Goal: Information Seeking & Learning: Learn about a topic

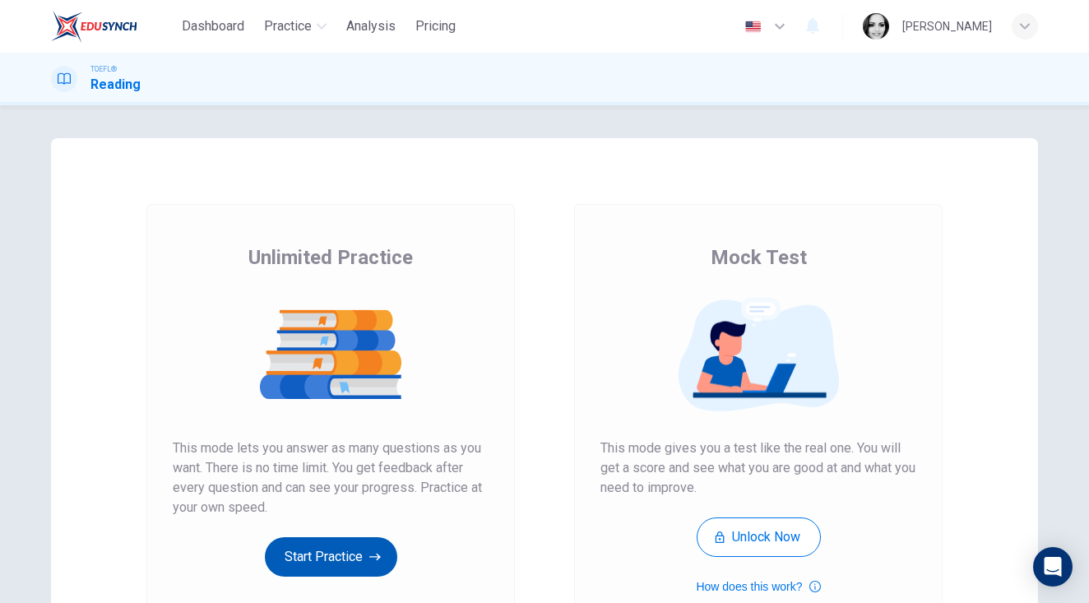
click at [335, 558] on button "Start Practice" at bounding box center [331, 556] width 132 height 39
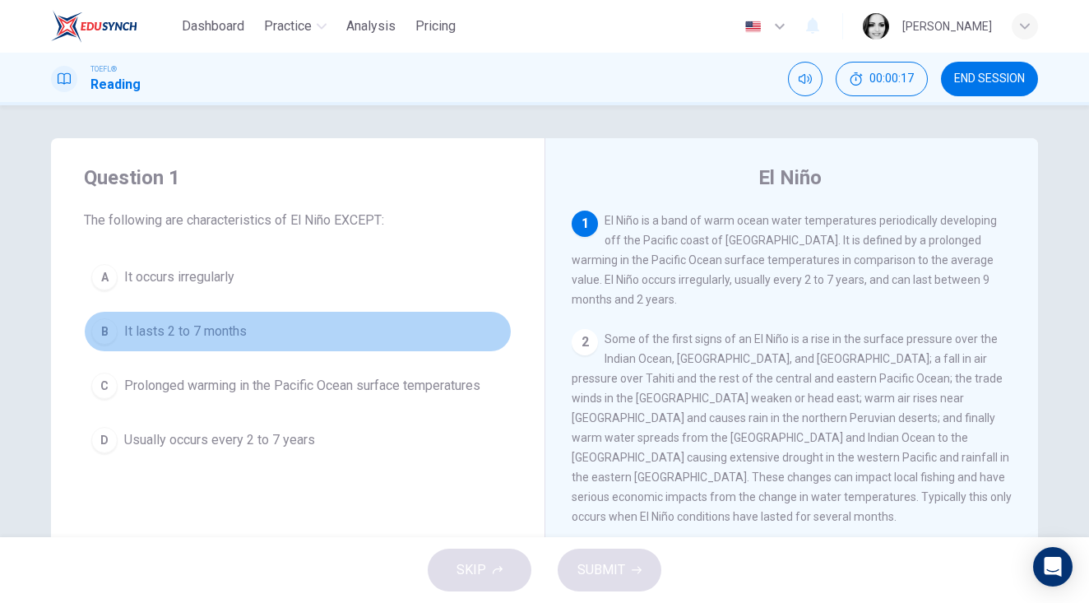
click at [235, 334] on span "It lasts 2 to 7 months" at bounding box center [185, 332] width 123 height 20
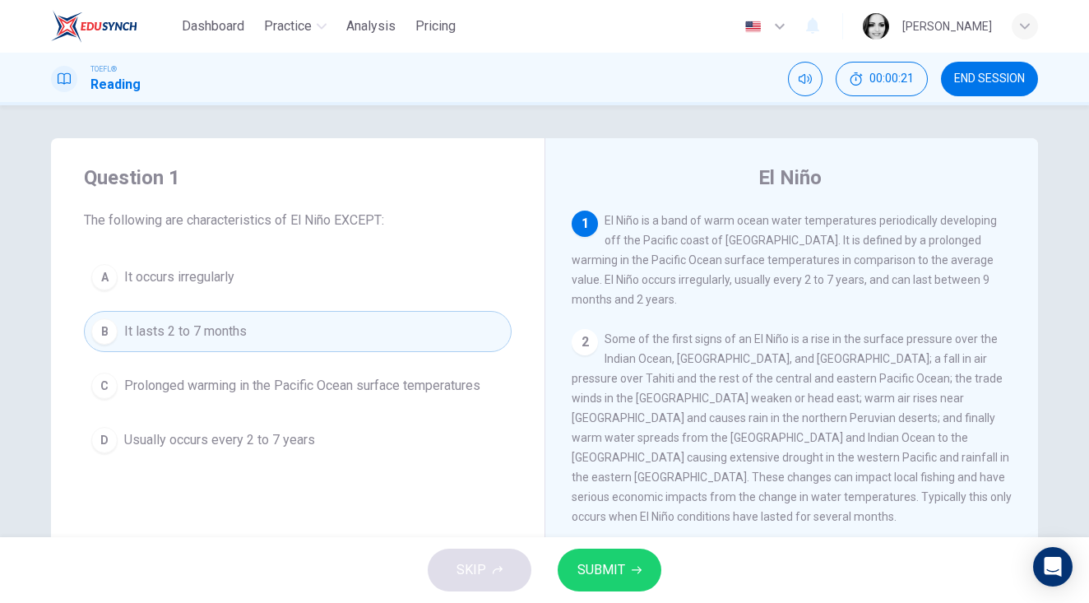
click at [607, 572] on span "SUBMIT" at bounding box center [601, 569] width 48 height 23
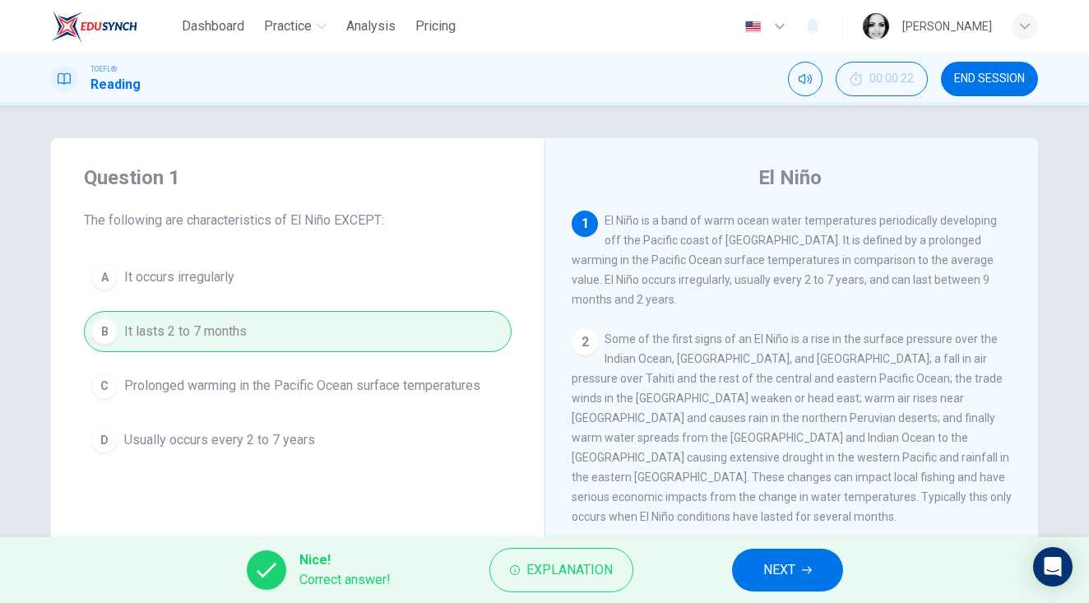
click at [788, 584] on button "NEXT" at bounding box center [787, 570] width 111 height 43
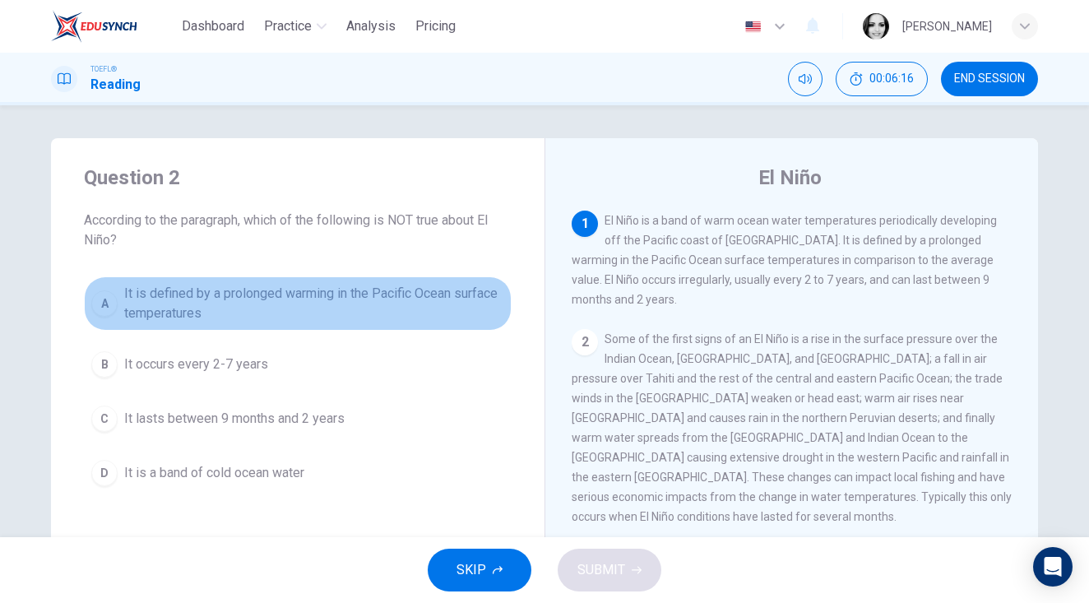
click at [455, 309] on span "It is defined by a prolonged warming in the Pacific Ocean surface temperatures" at bounding box center [314, 303] width 380 height 39
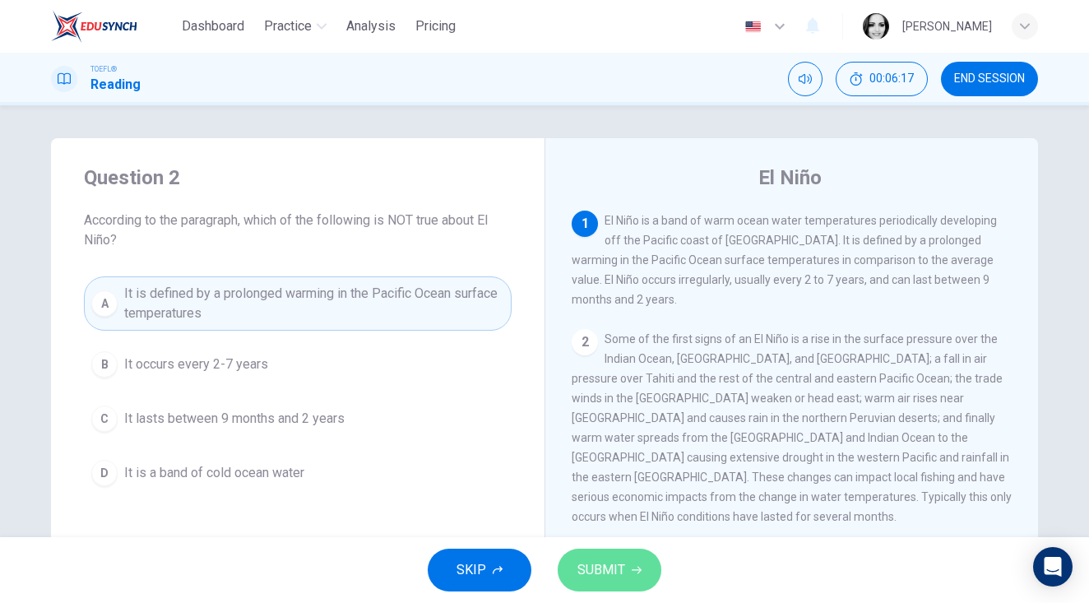
click at [603, 560] on span "SUBMIT" at bounding box center [601, 569] width 48 height 23
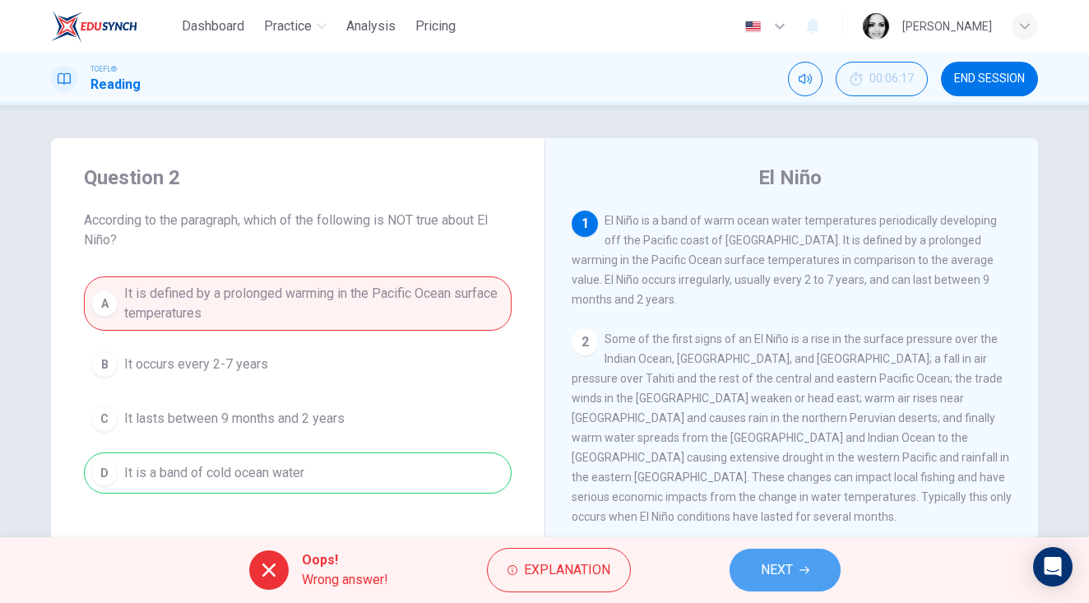
click at [804, 568] on icon "button" at bounding box center [804, 570] width 10 height 10
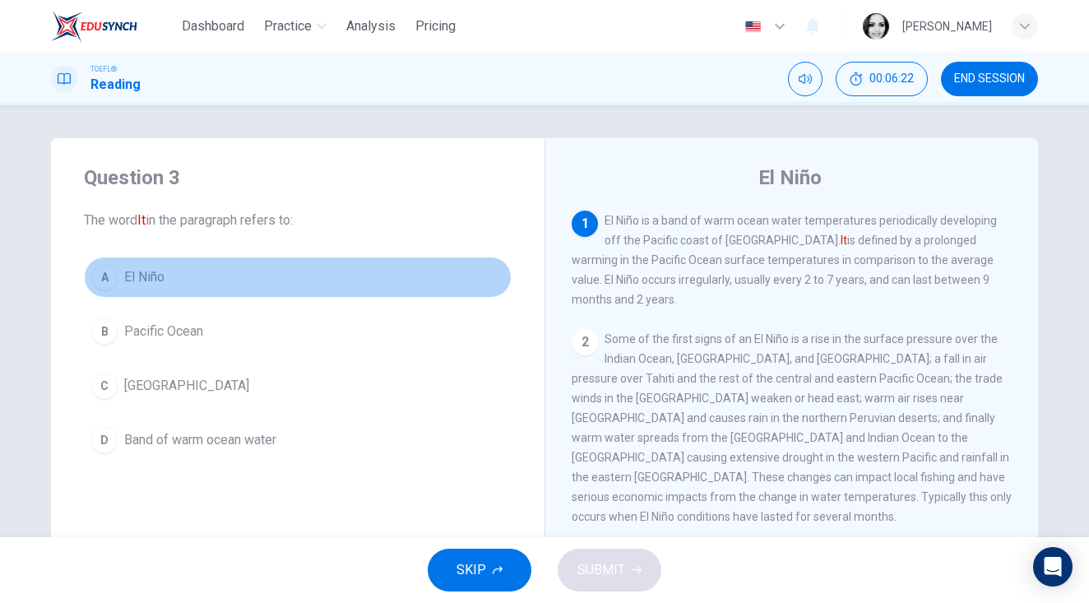
click at [174, 285] on button "A El Niño" at bounding box center [298, 277] width 428 height 41
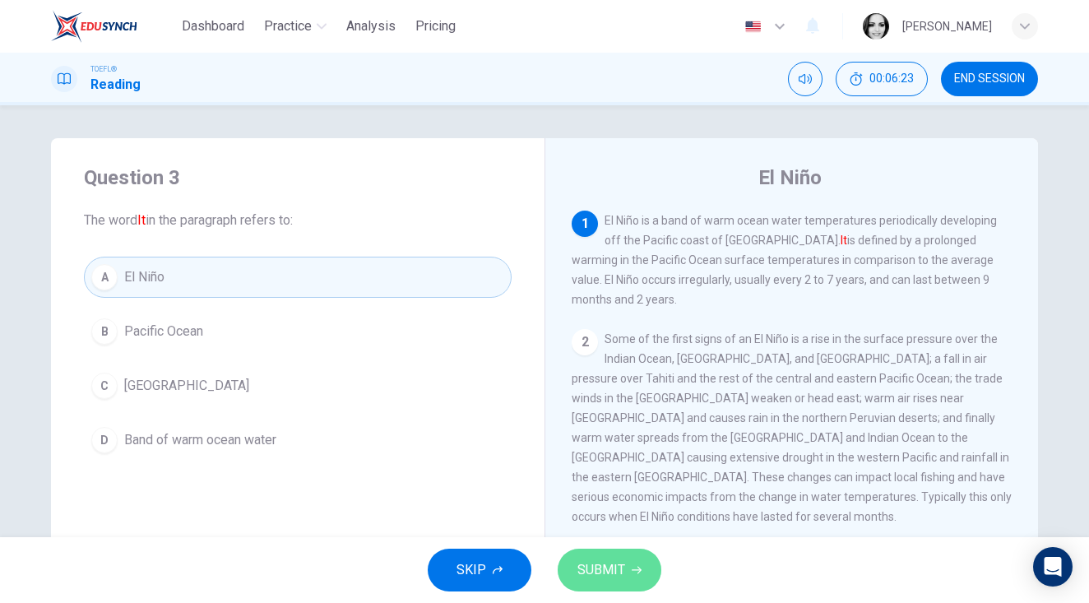
click at [613, 572] on span "SUBMIT" at bounding box center [601, 569] width 48 height 23
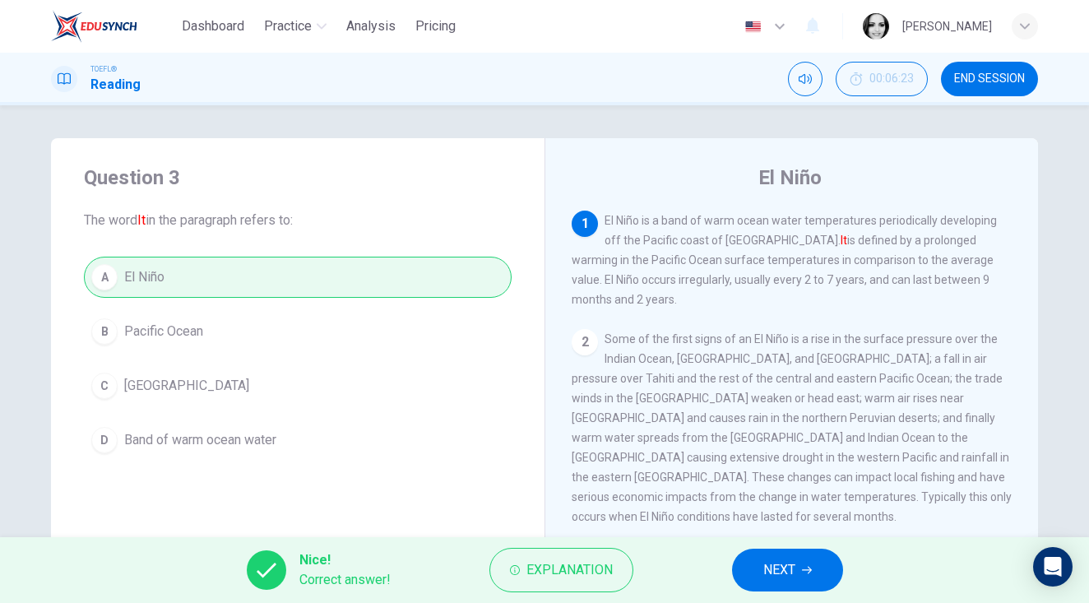
click at [776, 566] on span "NEXT" at bounding box center [779, 569] width 32 height 23
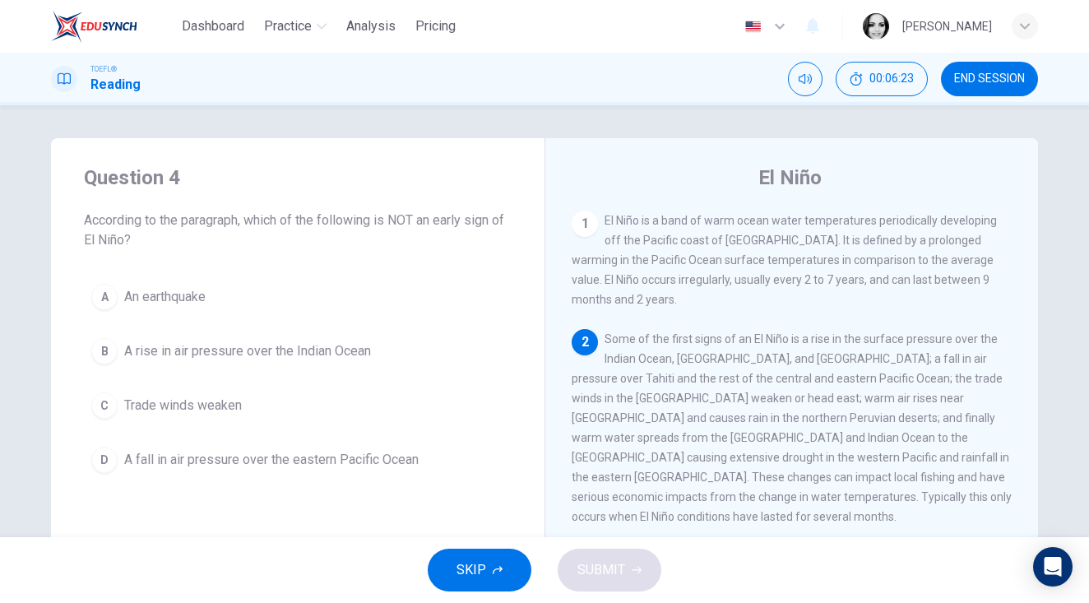
scroll to position [118, 0]
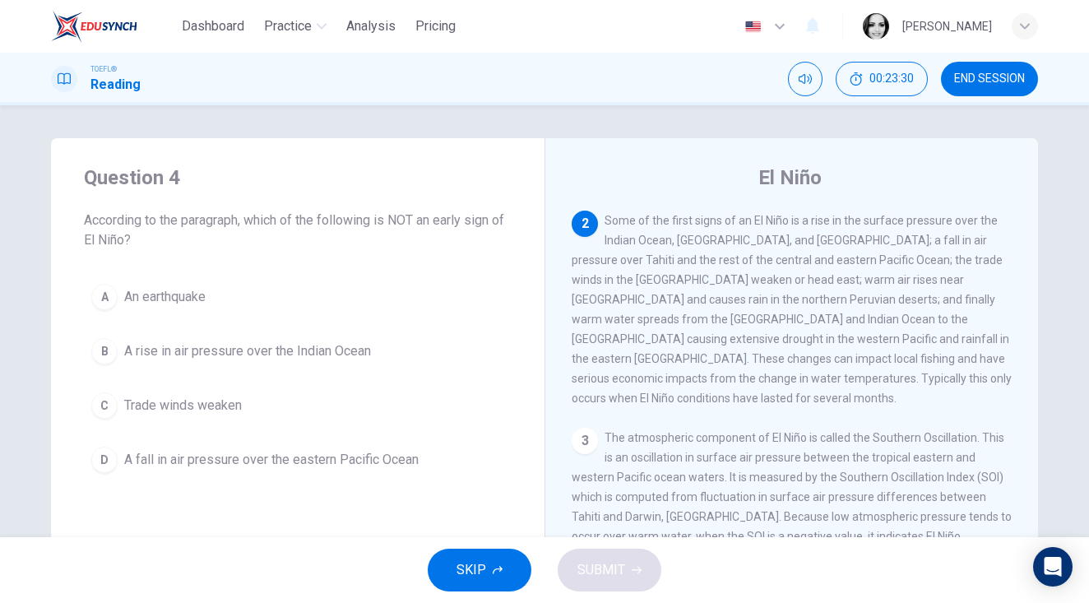
click at [176, 294] on span "An earthquake" at bounding box center [164, 297] width 81 height 20
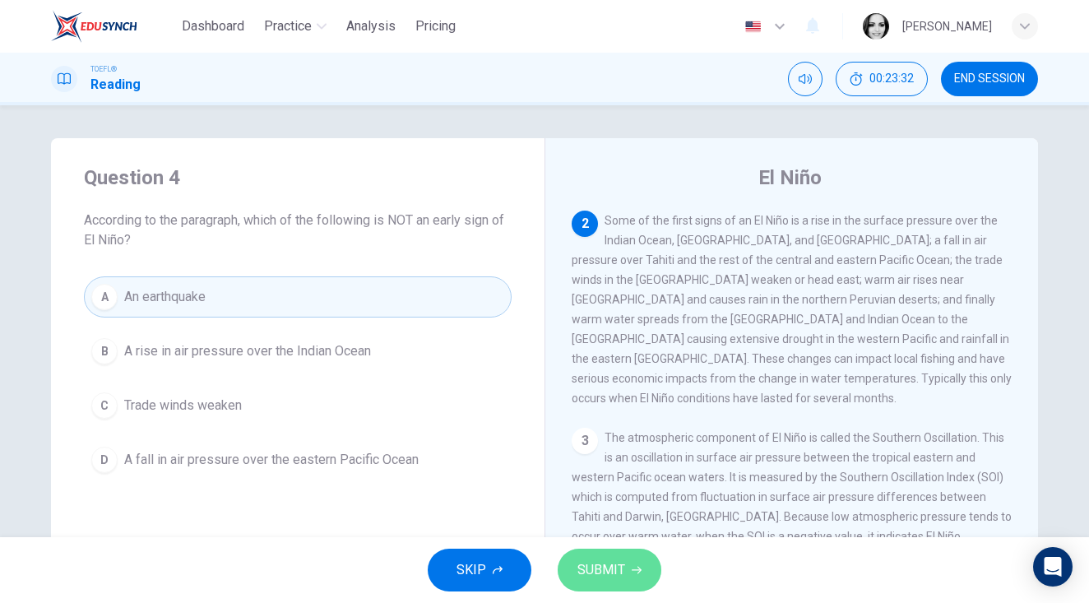
click at [609, 565] on span "SUBMIT" at bounding box center [601, 569] width 48 height 23
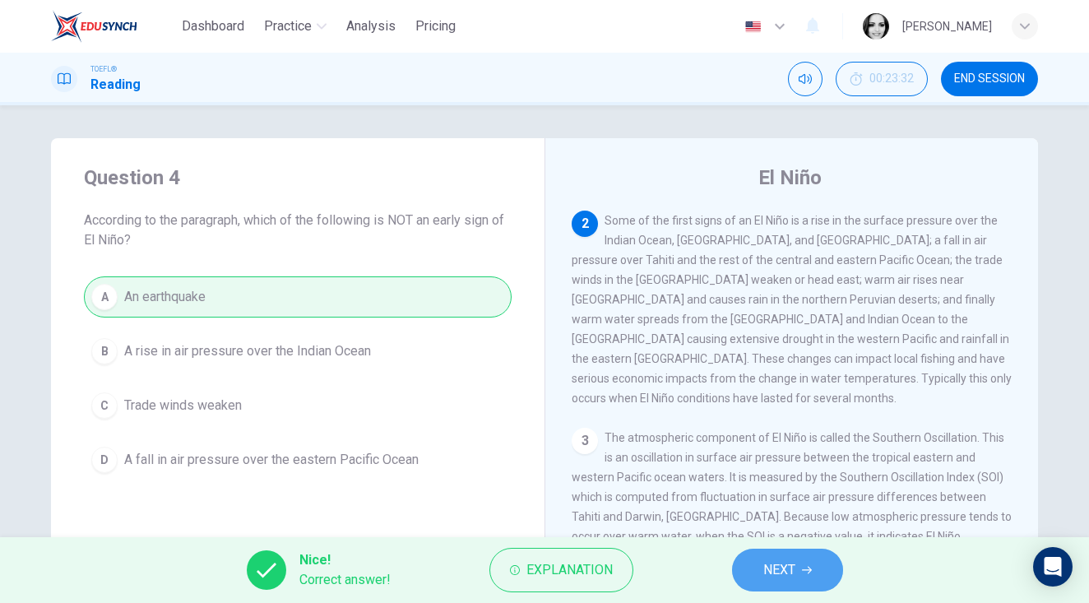
click at [771, 567] on span "NEXT" at bounding box center [779, 569] width 32 height 23
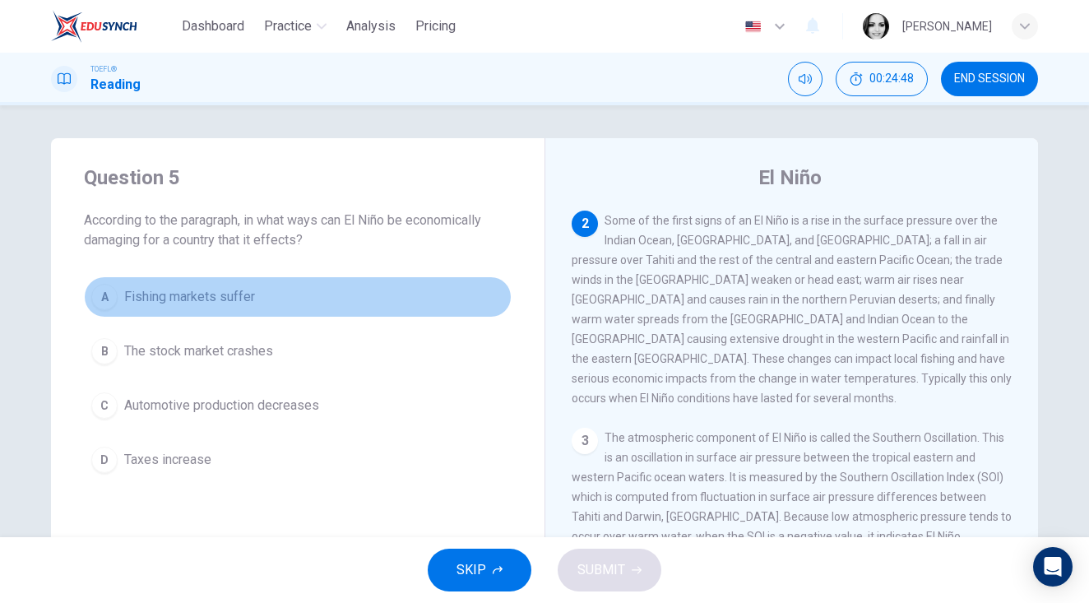
click at [164, 299] on span "Fishing markets suffer" at bounding box center [189, 297] width 131 height 20
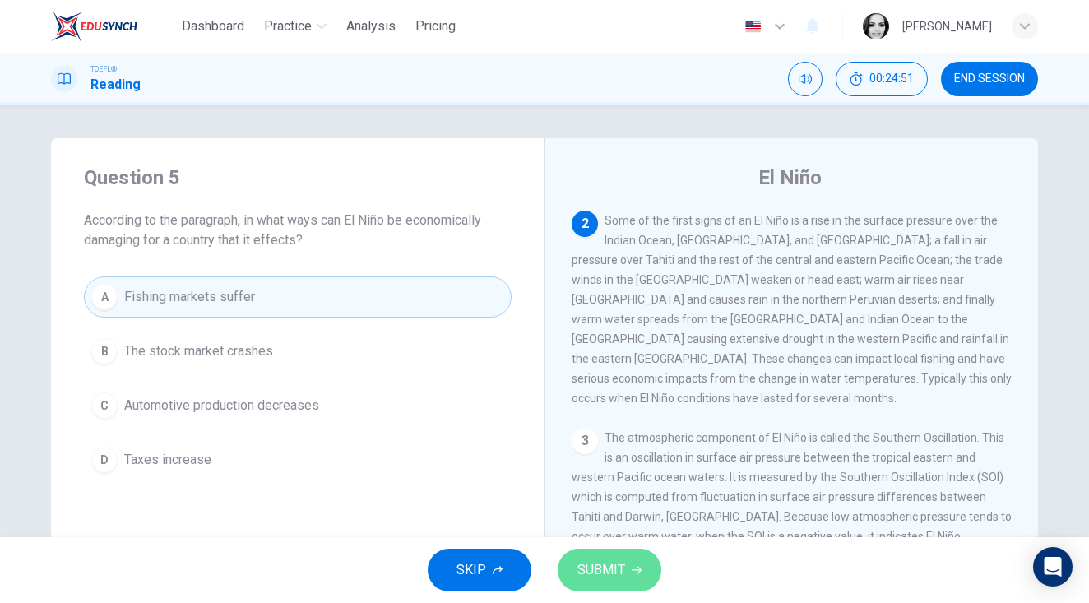
click at [631, 550] on button "SUBMIT" at bounding box center [610, 570] width 104 height 43
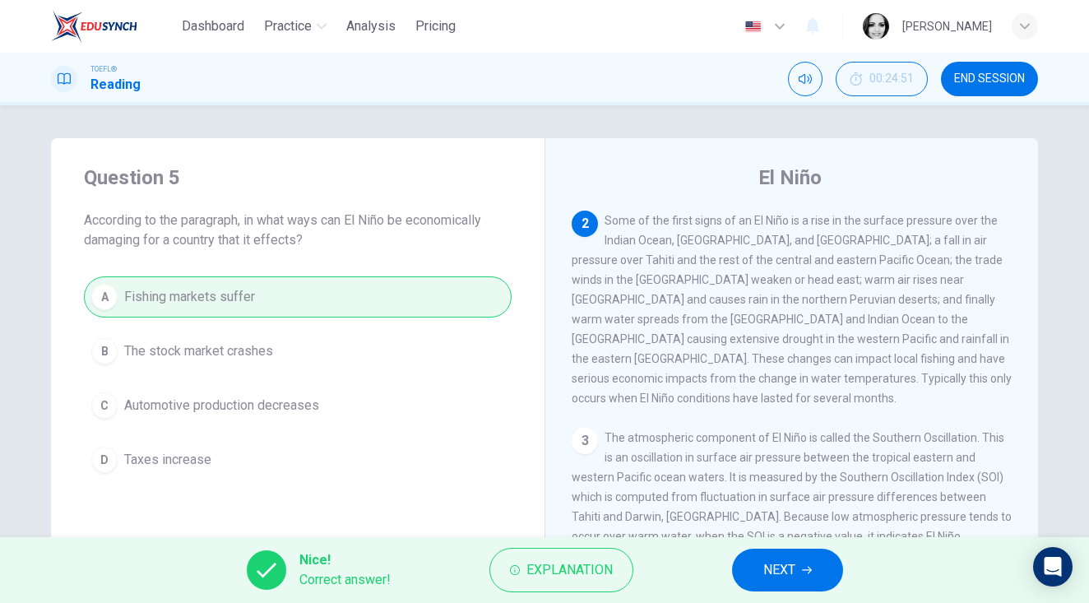
click at [769, 561] on span "NEXT" at bounding box center [779, 569] width 32 height 23
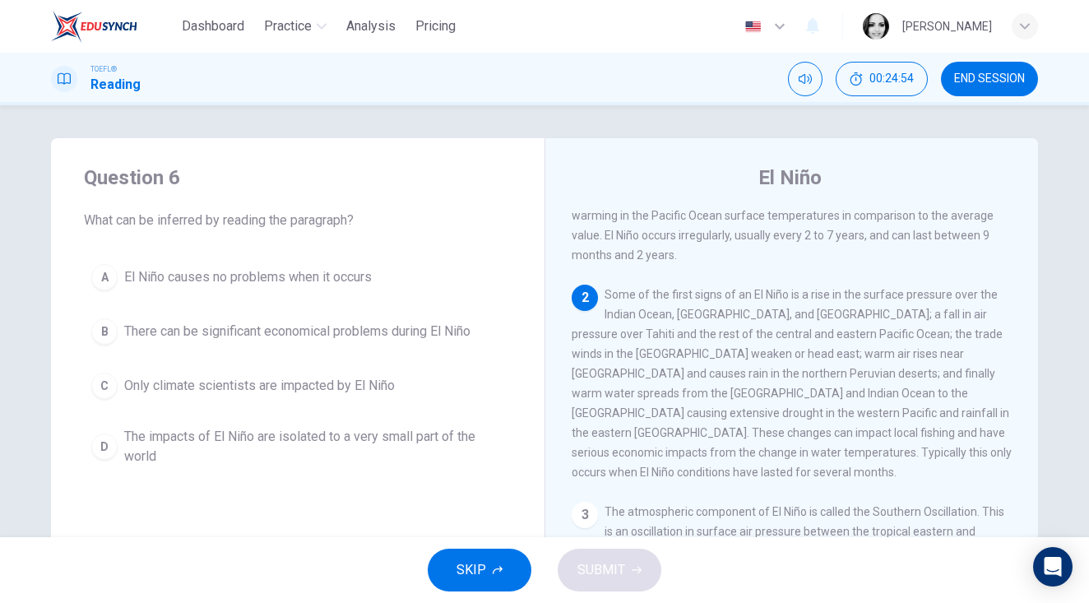
scroll to position [43, 0]
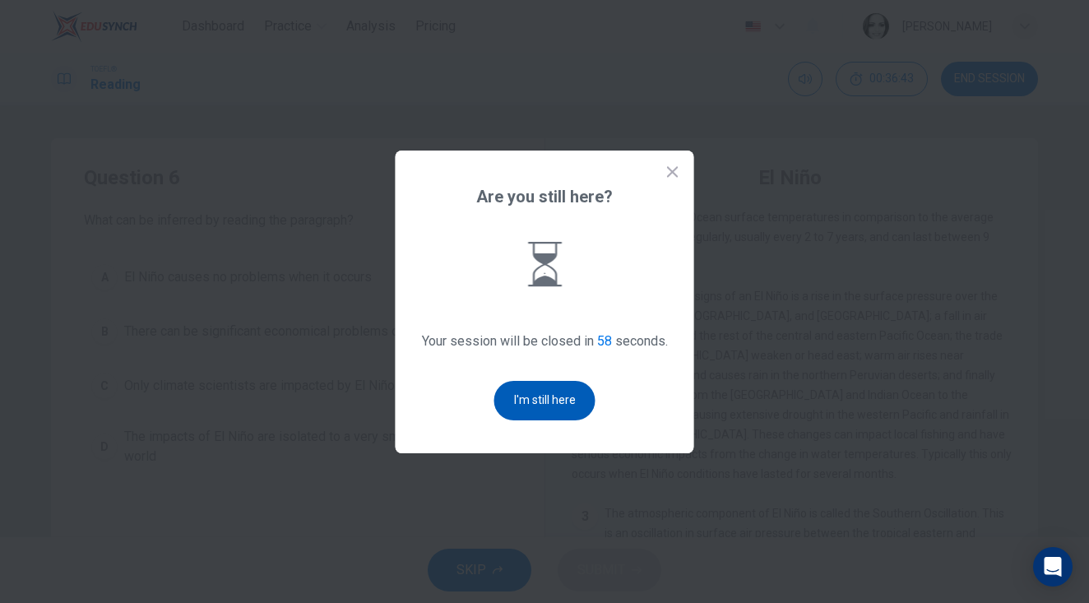
click at [534, 398] on button "I'm still here" at bounding box center [544, 400] width 101 height 39
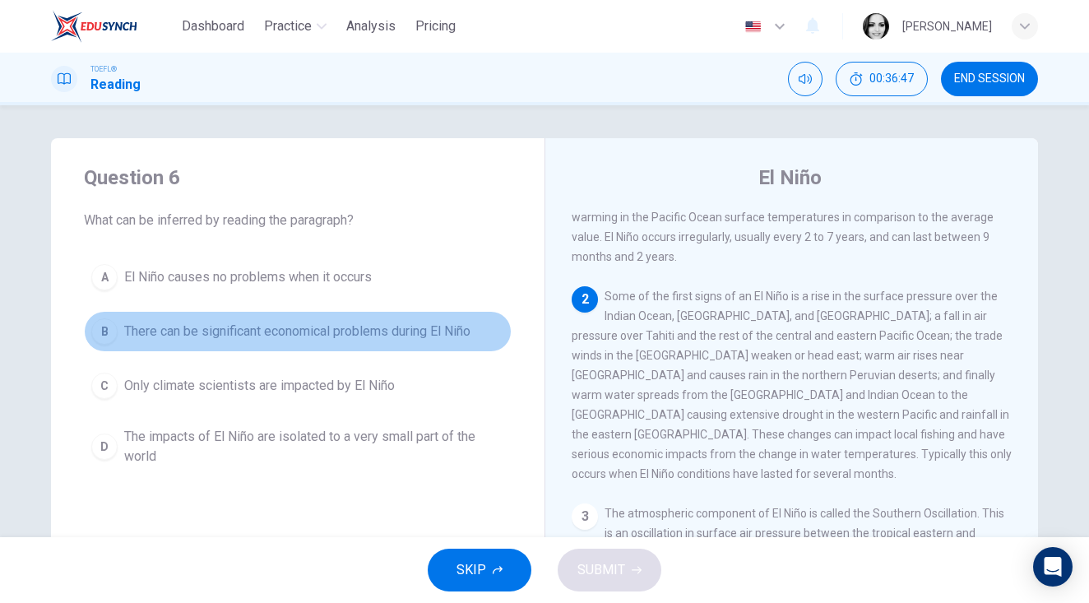
click at [470, 335] on span "There can be significant economical problems during El Niño" at bounding box center [297, 332] width 346 height 20
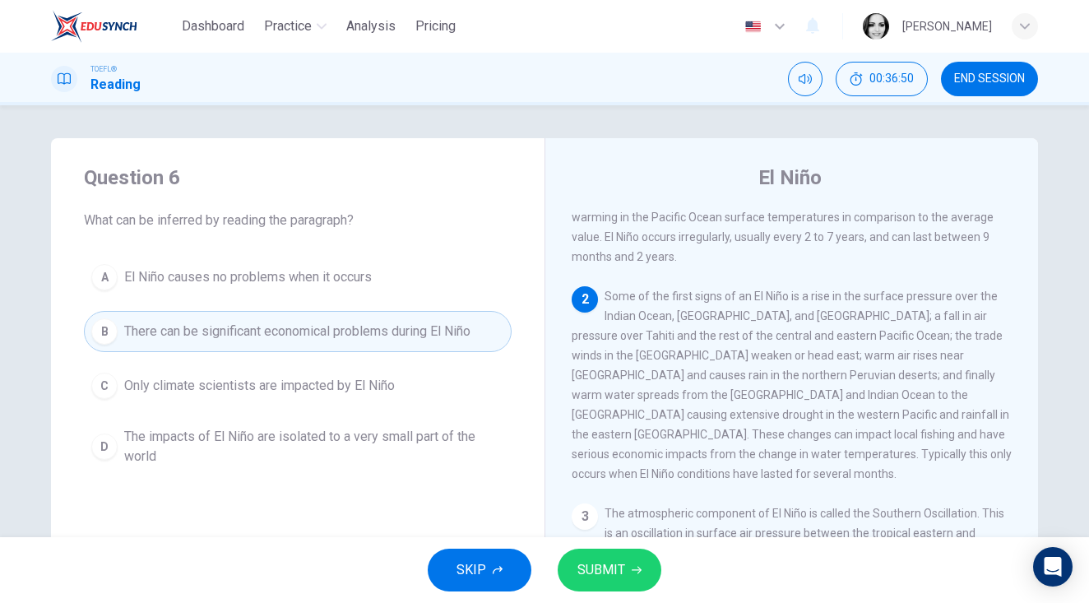
click at [593, 567] on span "SUBMIT" at bounding box center [601, 569] width 48 height 23
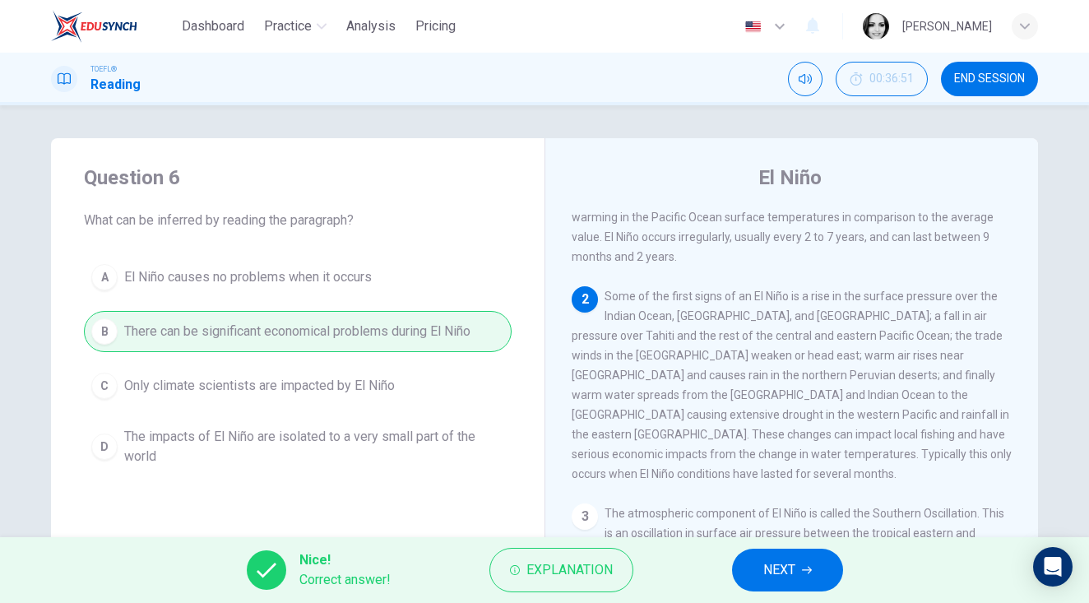
click at [770, 579] on span "NEXT" at bounding box center [779, 569] width 32 height 23
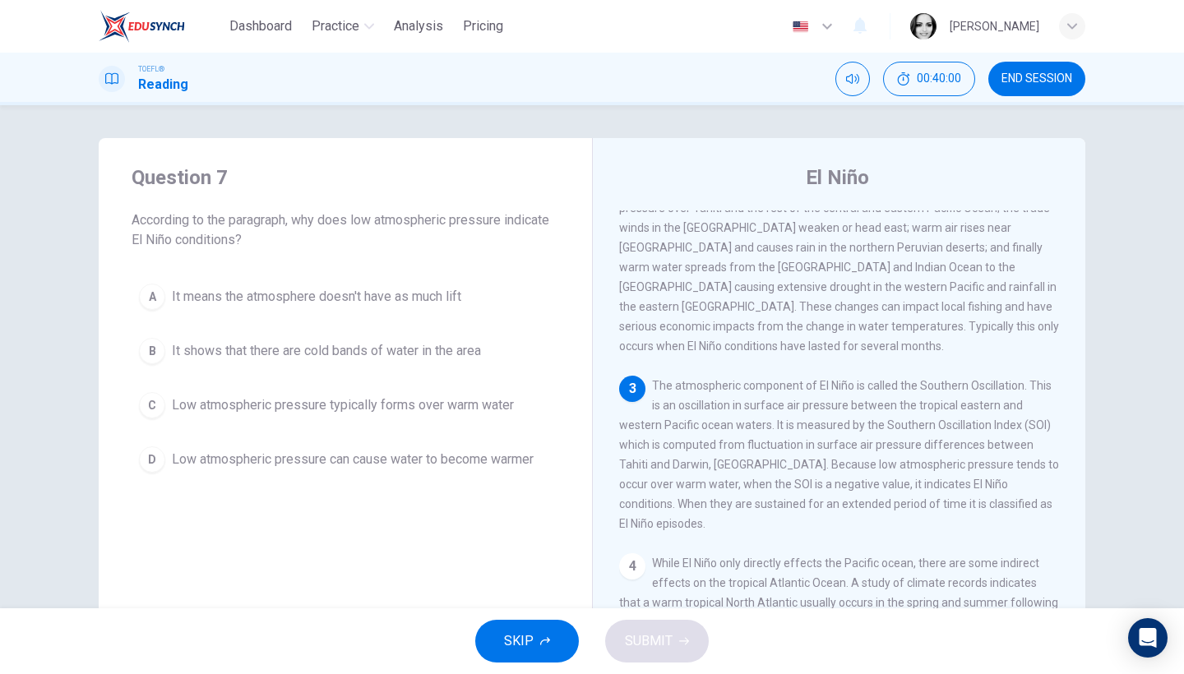
scroll to position [178, 0]
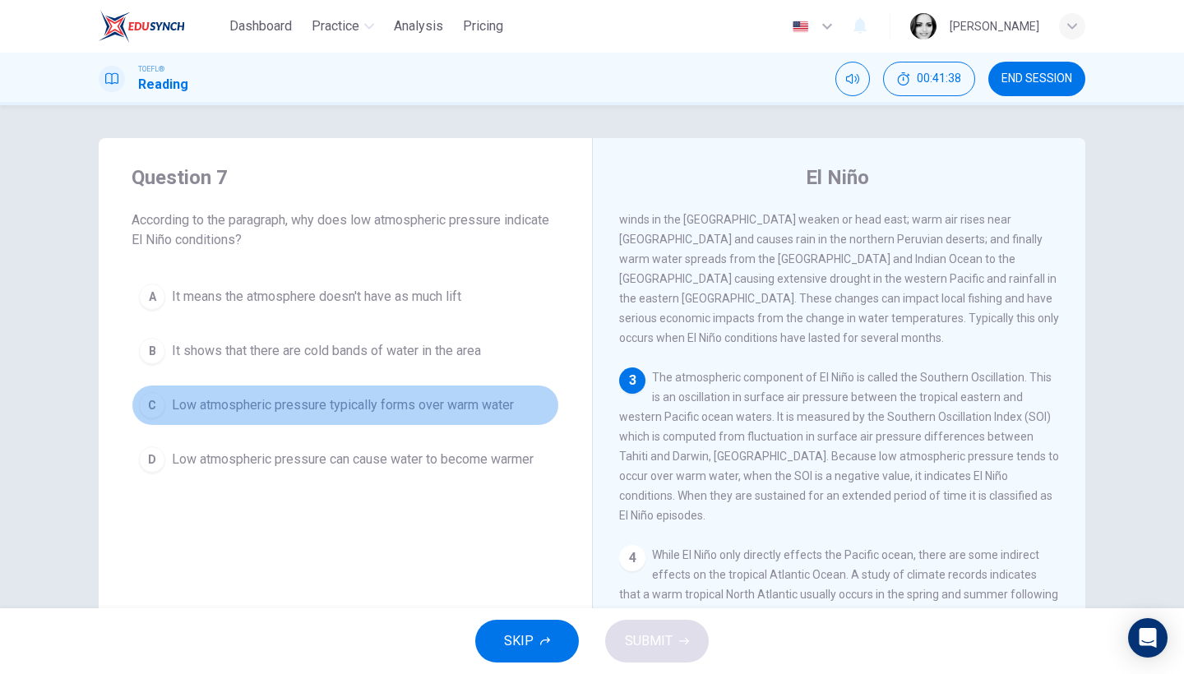
click at [365, 417] on button "C Low atmospheric pressure typically forms over warm water" at bounding box center [346, 405] width 428 height 41
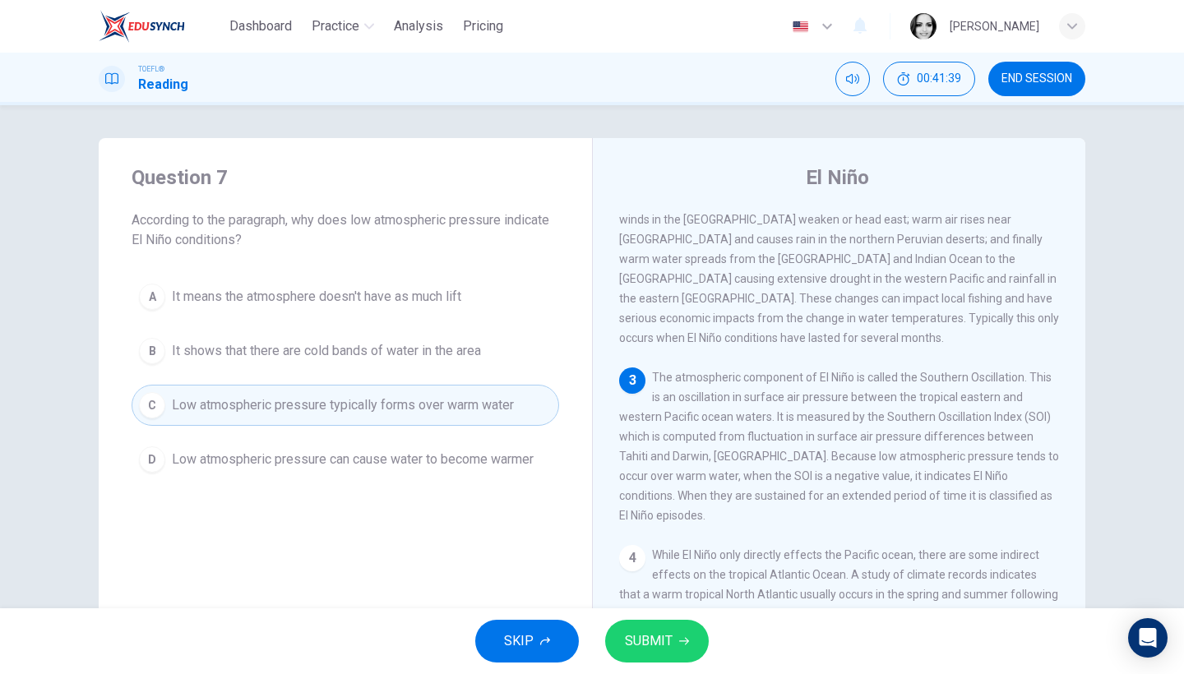
click at [643, 602] on span "SUBMIT" at bounding box center [649, 641] width 48 height 23
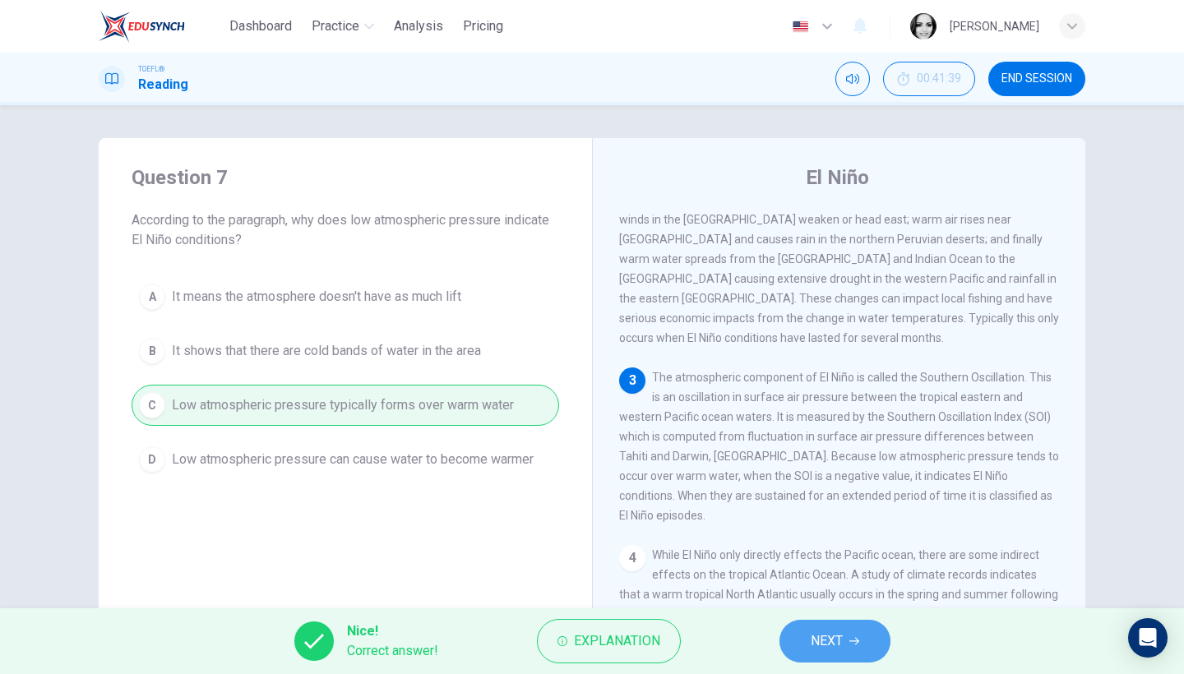
click at [830, 602] on span "NEXT" at bounding box center [827, 641] width 32 height 23
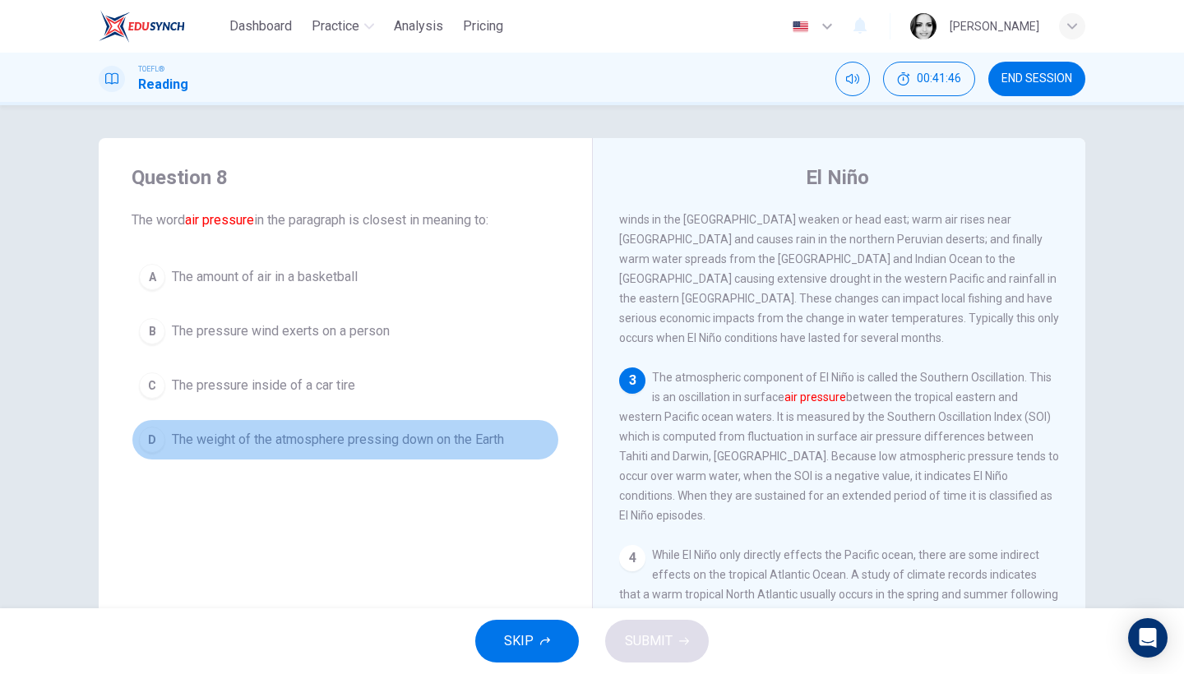
click at [322, 440] on span "The weight of the atmosphere pressing down on the Earth" at bounding box center [338, 440] width 332 height 20
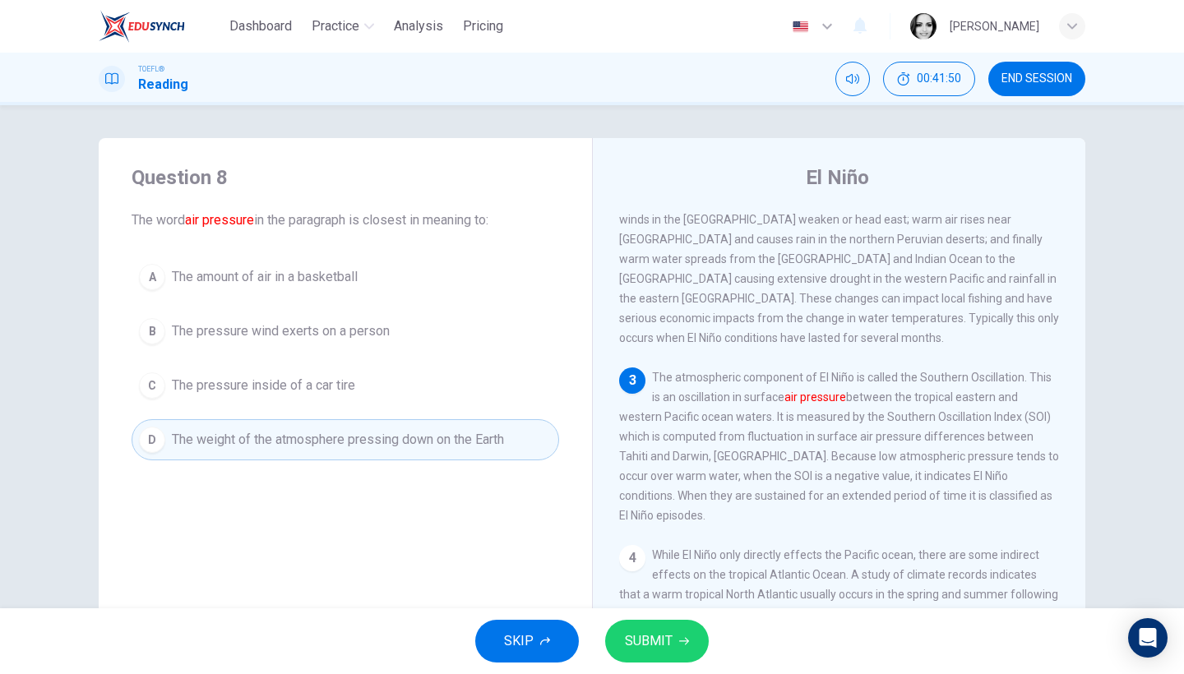
click at [651, 602] on span "SUBMIT" at bounding box center [649, 641] width 48 height 23
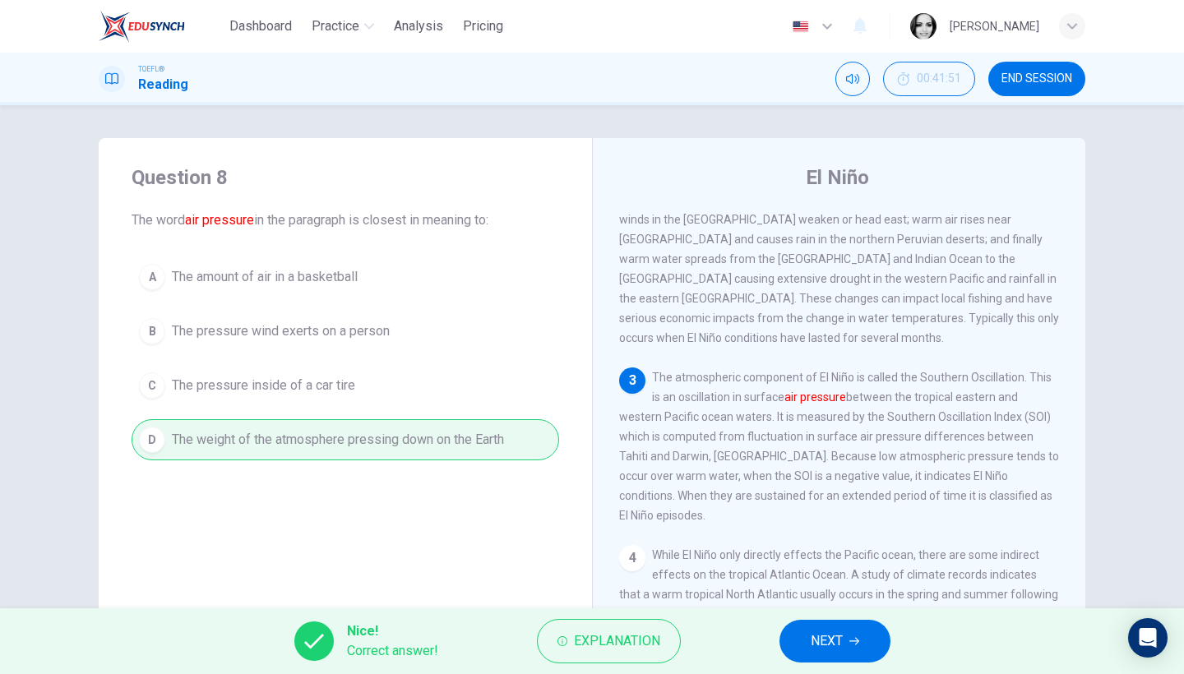
click at [846, 602] on button "NEXT" at bounding box center [835, 641] width 111 height 43
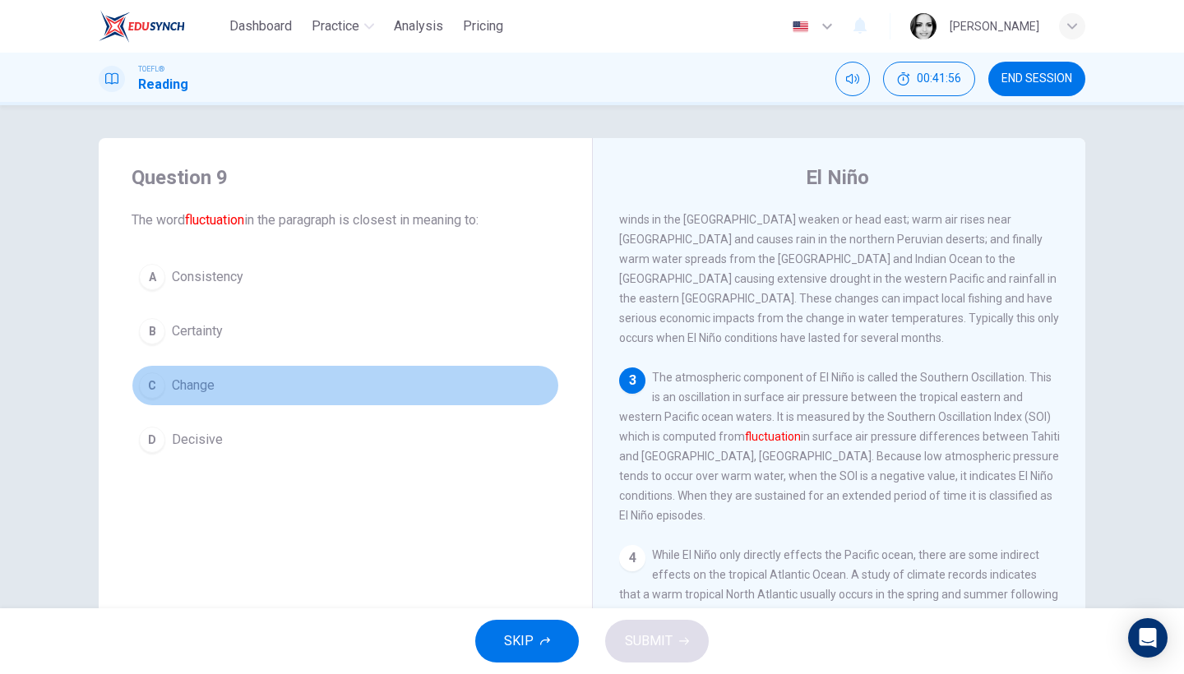
click at [189, 382] on span "Change" at bounding box center [193, 386] width 43 height 20
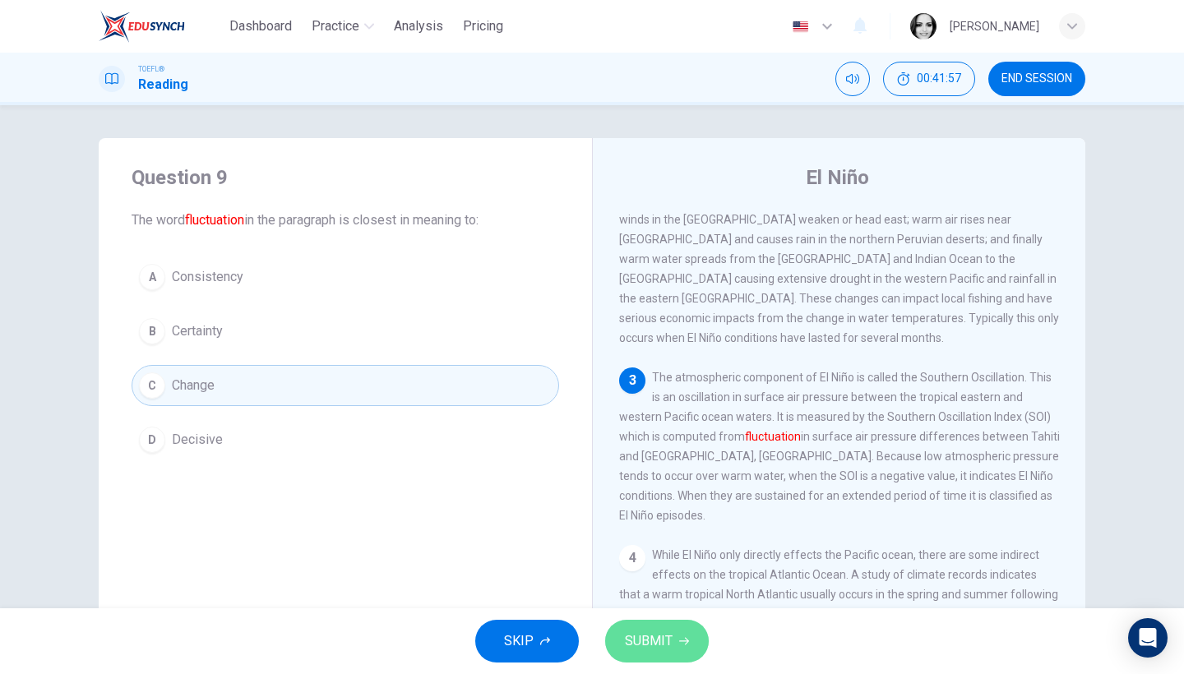
click at [654, 602] on span "SUBMIT" at bounding box center [649, 641] width 48 height 23
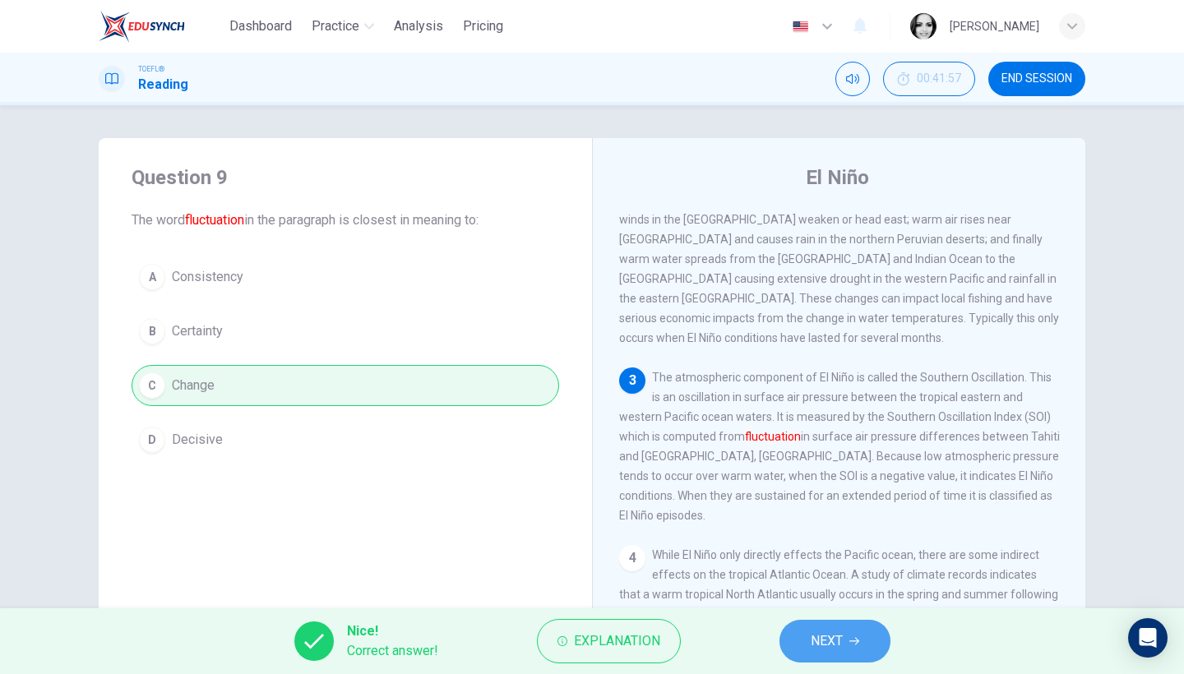
click at [812, 602] on span "NEXT" at bounding box center [827, 641] width 32 height 23
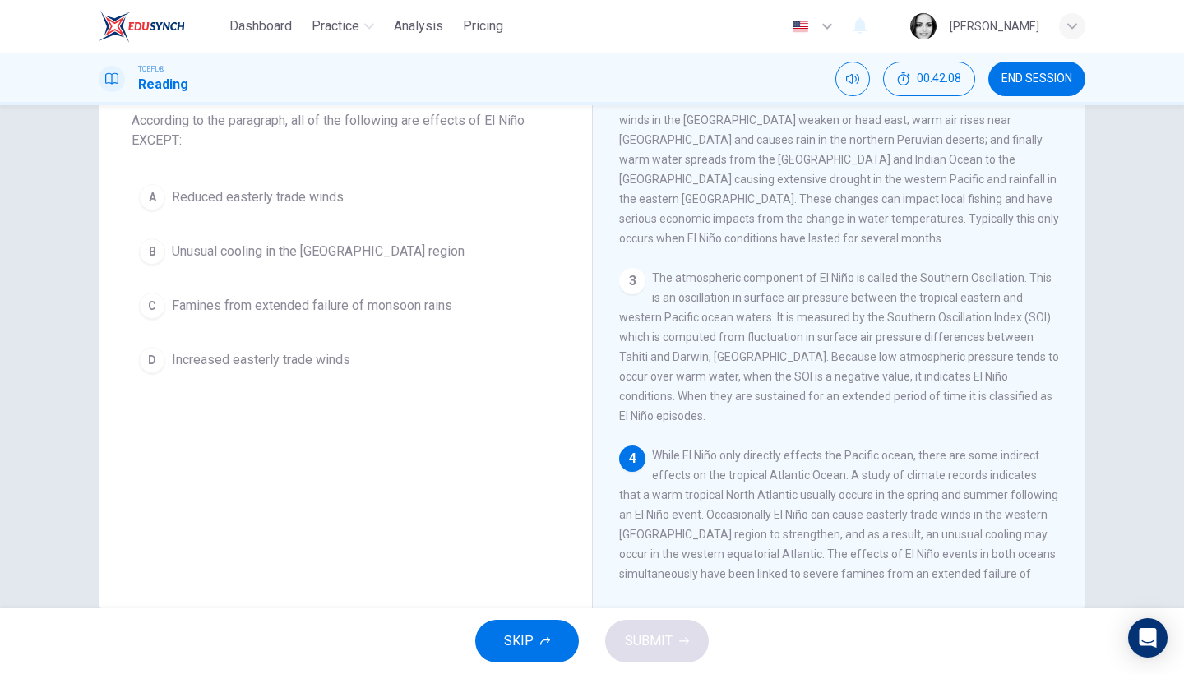
scroll to position [97, 0]
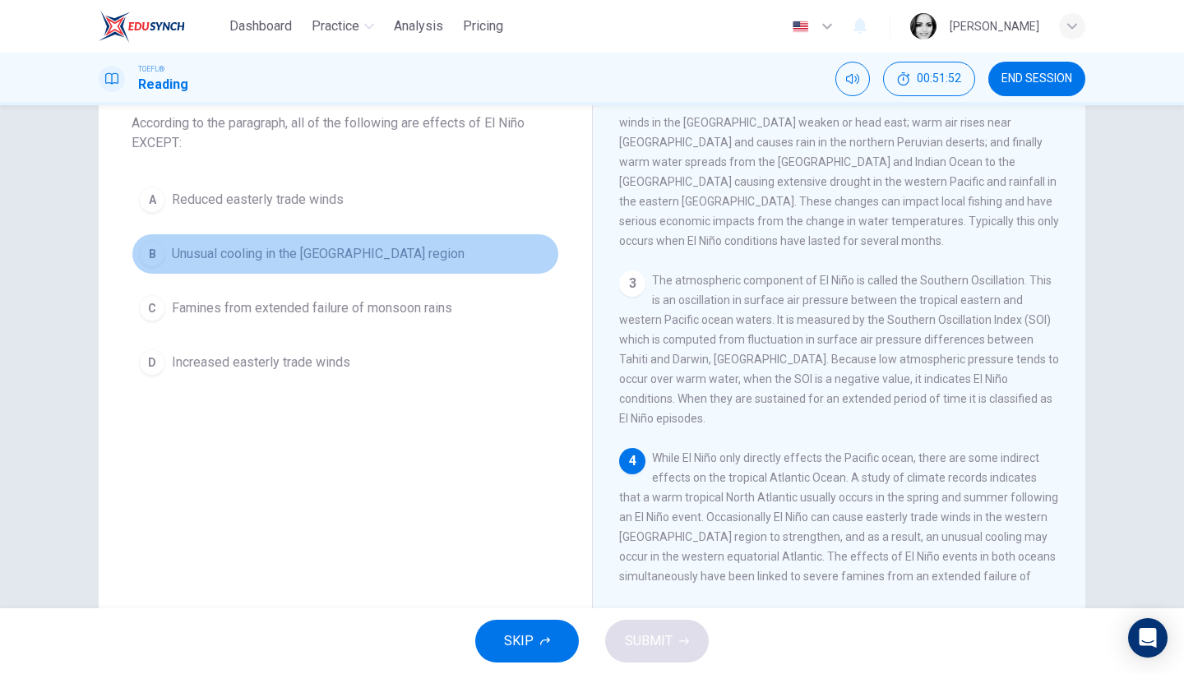
click at [324, 249] on span "Unusual cooling in the [GEOGRAPHIC_DATA] region" at bounding box center [318, 254] width 293 height 20
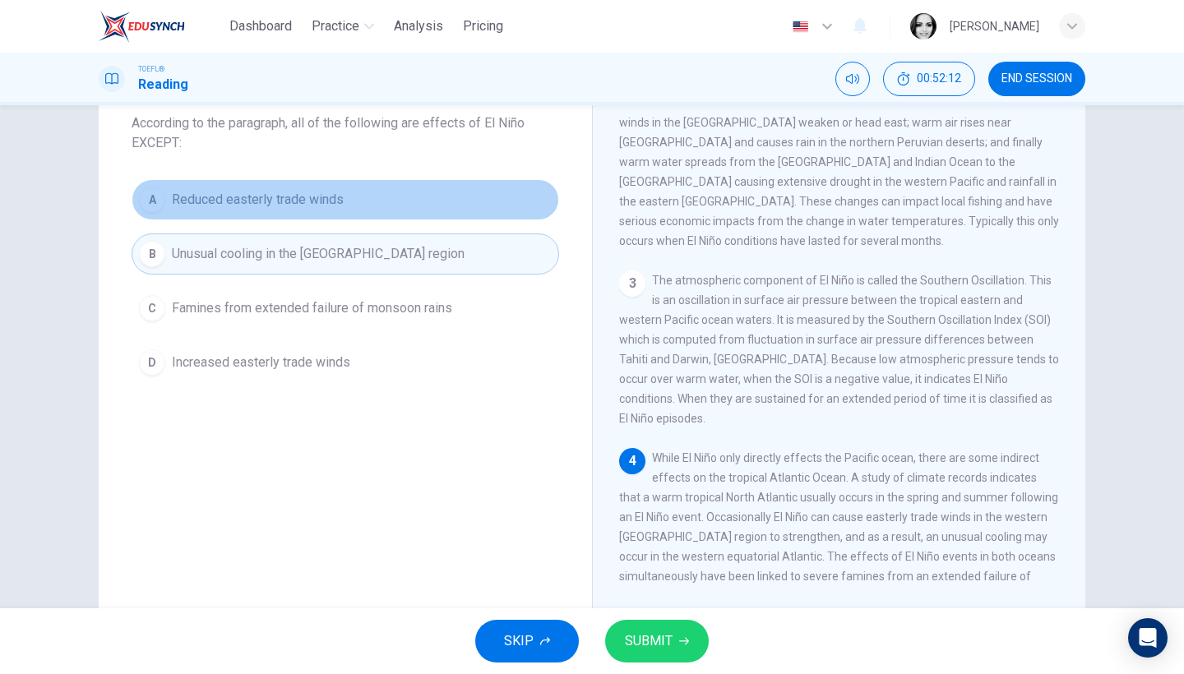
click at [329, 191] on span "Reduced easterly trade winds" at bounding box center [258, 200] width 172 height 20
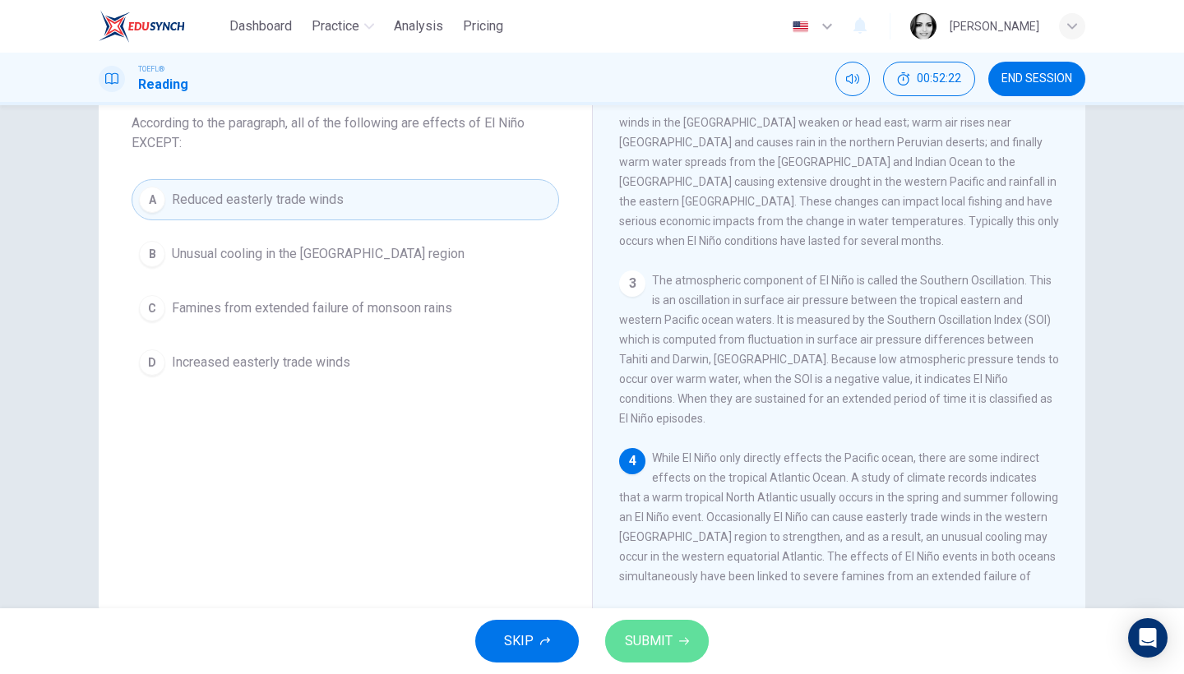
click at [655, 602] on button "SUBMIT" at bounding box center [657, 641] width 104 height 43
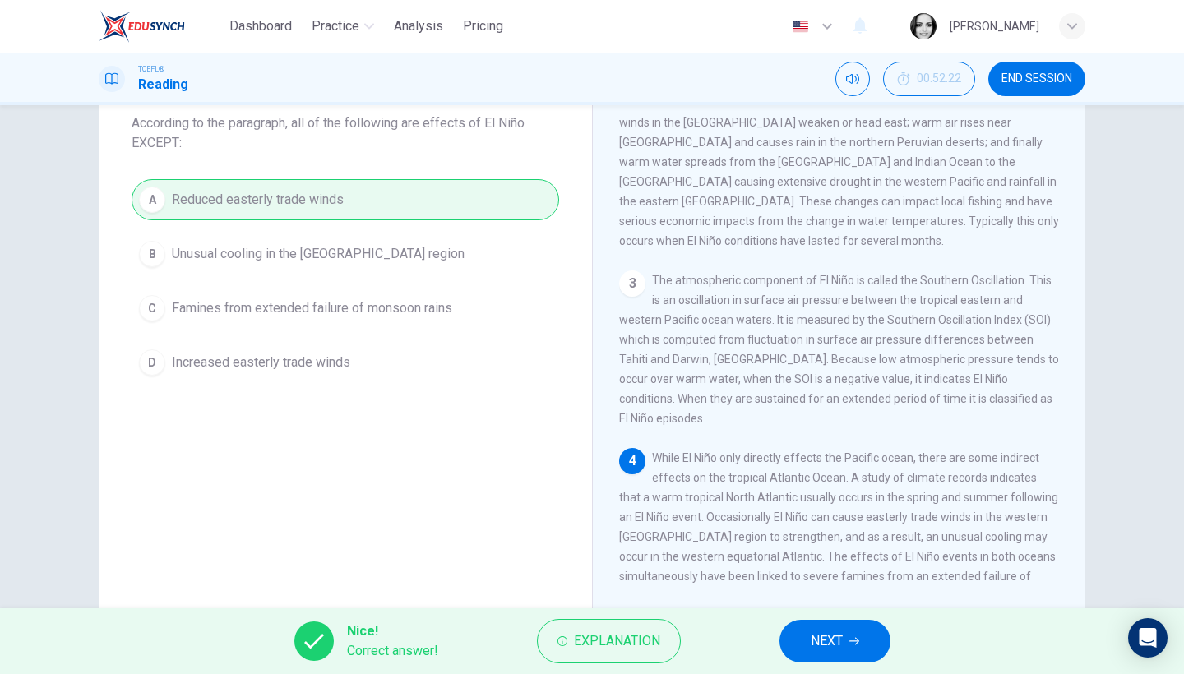
click at [837, 602] on span "NEXT" at bounding box center [827, 641] width 32 height 23
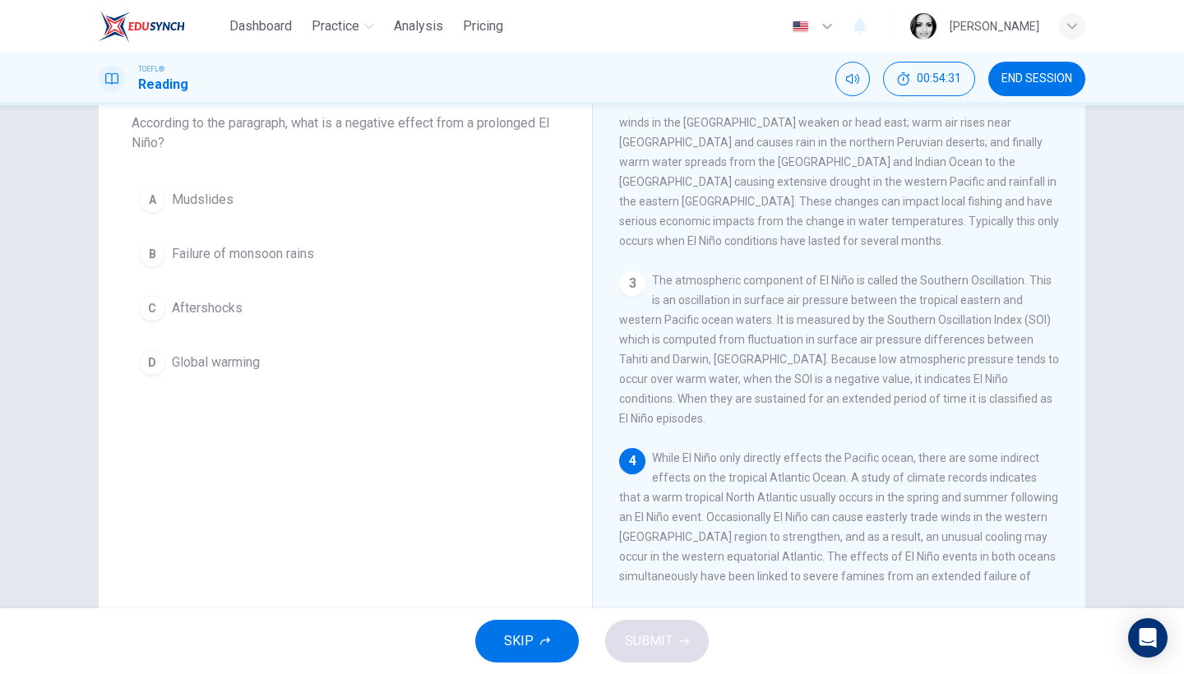
click at [295, 254] on span "Failure of monsoon rains" at bounding box center [243, 254] width 142 height 20
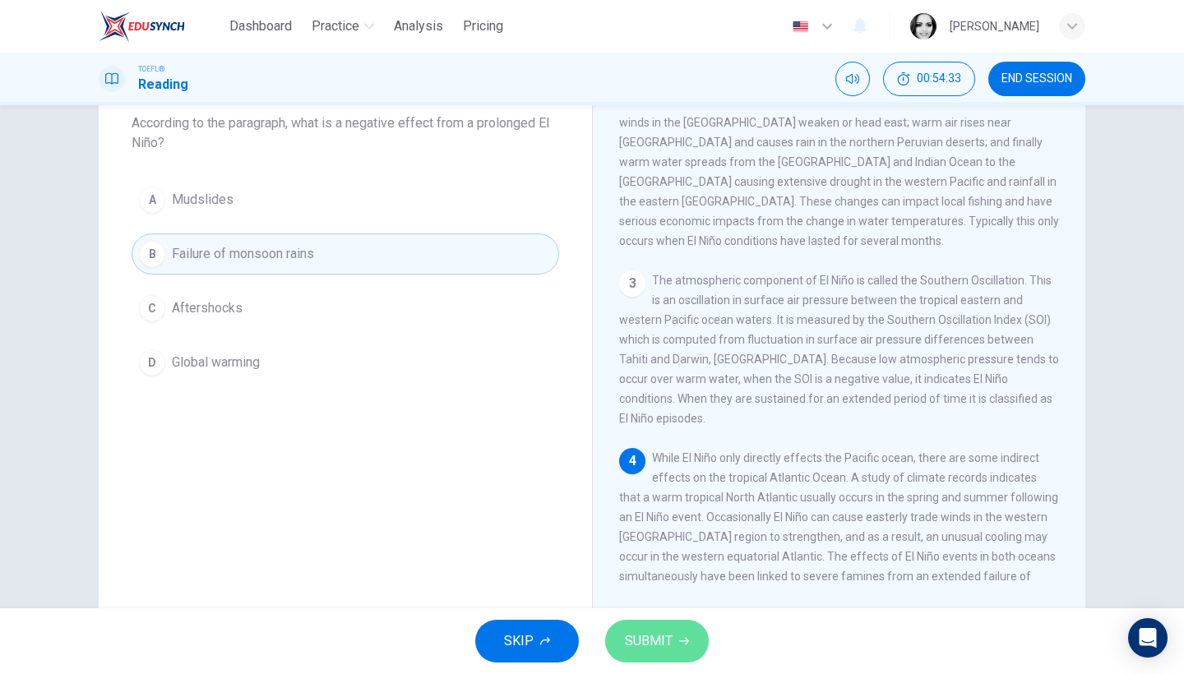
click at [670, 602] on span "SUBMIT" at bounding box center [649, 641] width 48 height 23
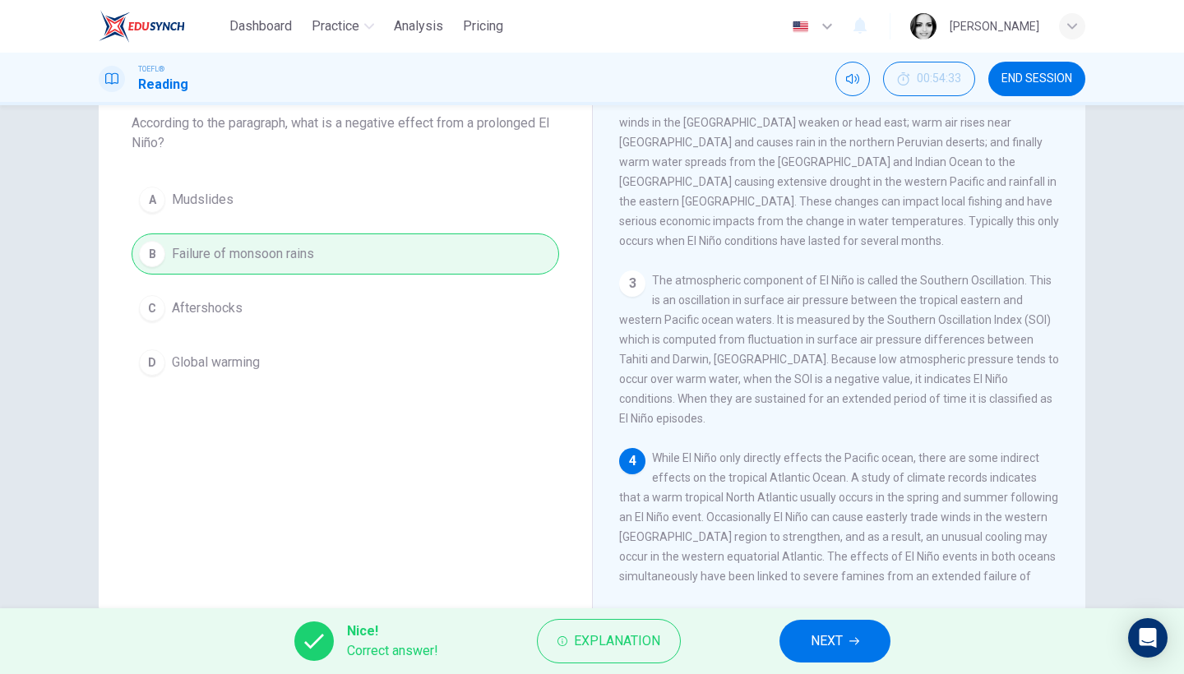
click at [857, 602] on icon "button" at bounding box center [855, 641] width 10 height 7
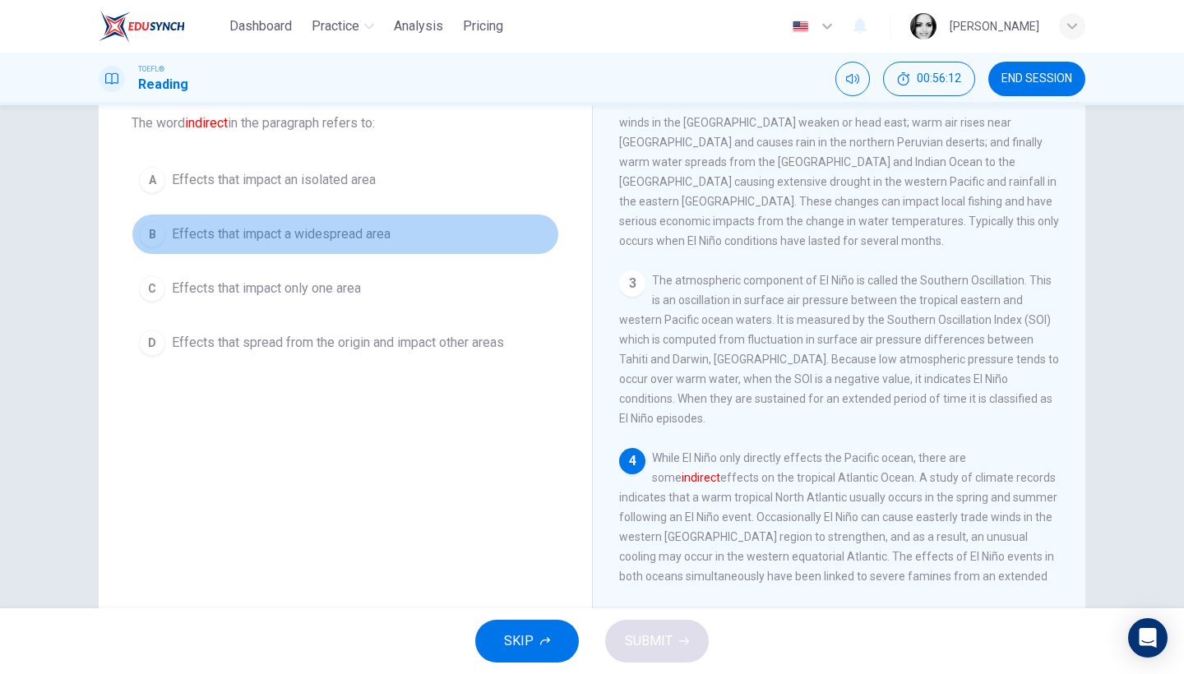
click at [338, 222] on button "B Effects that impact a widespread area" at bounding box center [346, 234] width 428 height 41
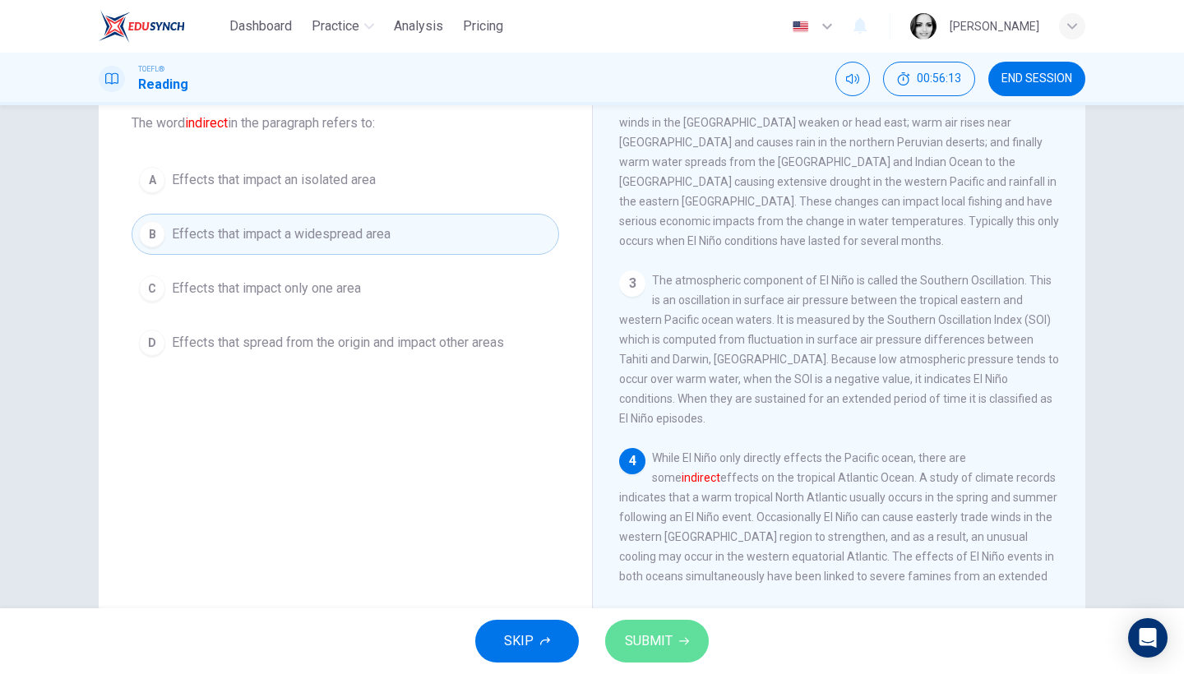
click at [684, 602] on button "SUBMIT" at bounding box center [657, 641] width 104 height 43
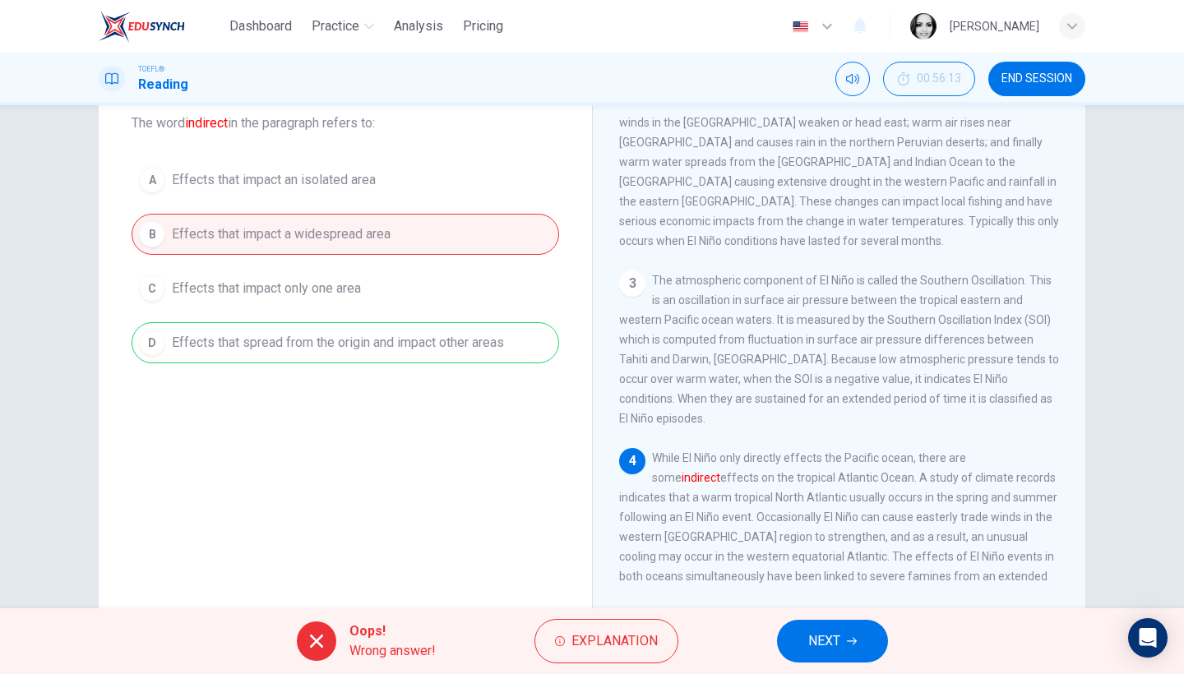
click at [829, 602] on span "NEXT" at bounding box center [825, 641] width 32 height 23
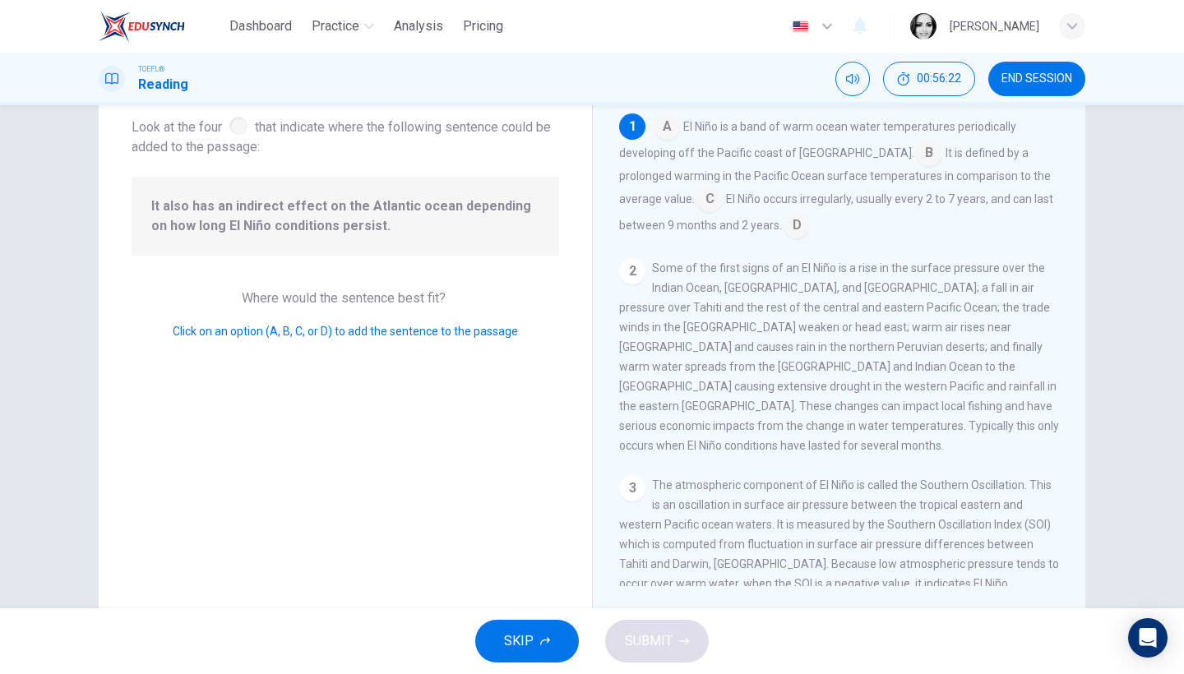
click at [790, 230] on input at bounding box center [797, 227] width 26 height 26
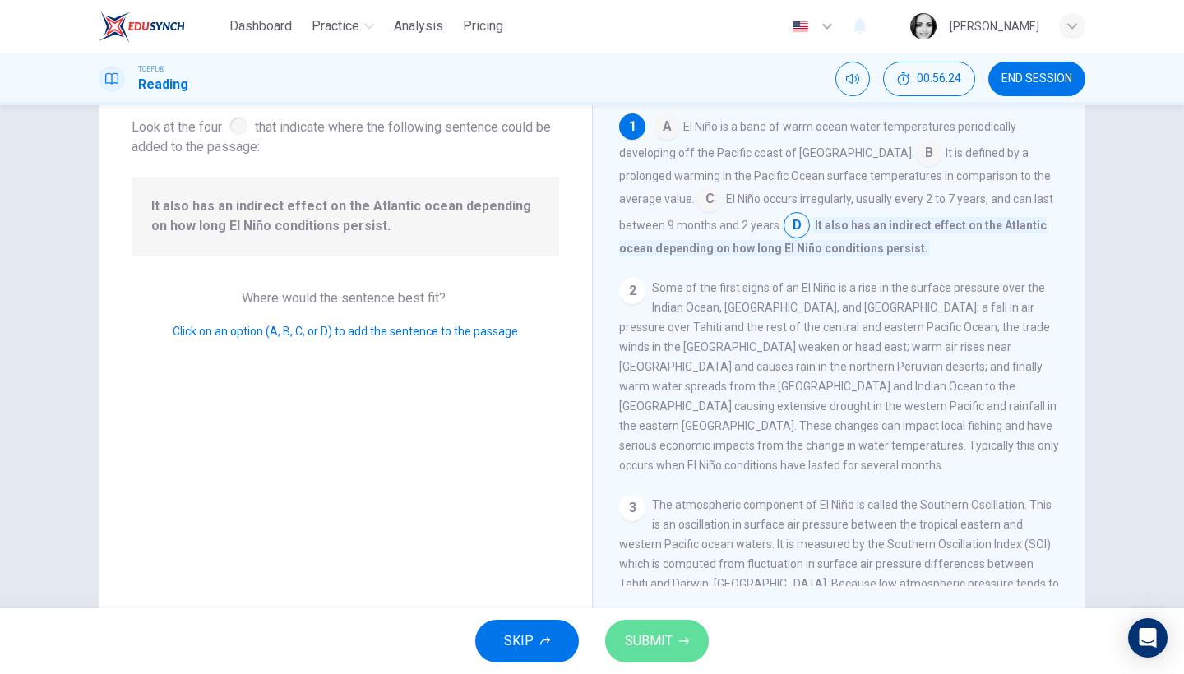
click at [662, 602] on span "SUBMIT" at bounding box center [649, 641] width 48 height 23
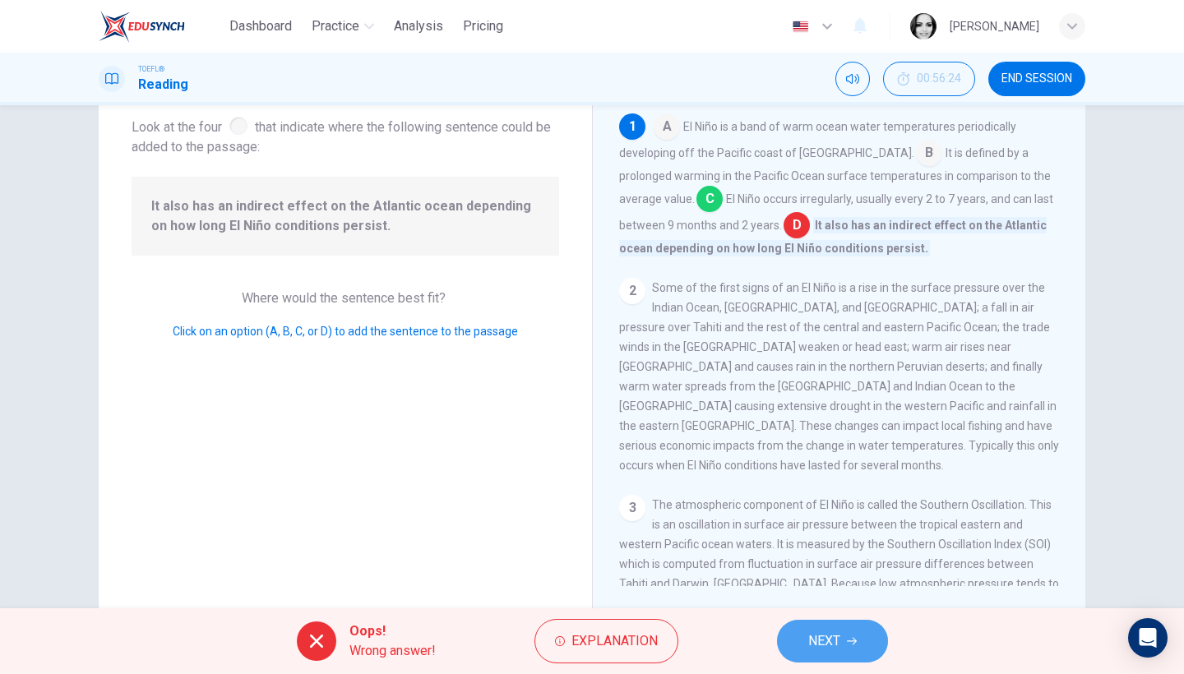
click at [821, 602] on span "NEXT" at bounding box center [825, 641] width 32 height 23
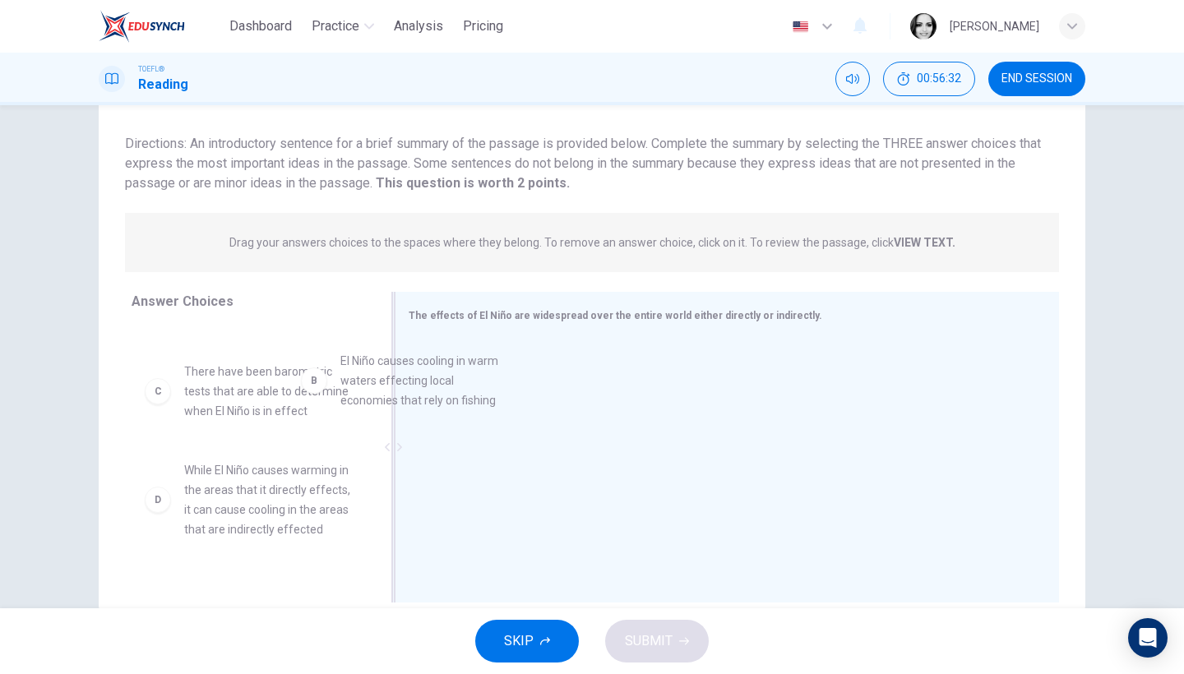
scroll to position [94, 0]
drag, startPoint x: 285, startPoint y: 407, endPoint x: 483, endPoint y: 387, distance: 199.2
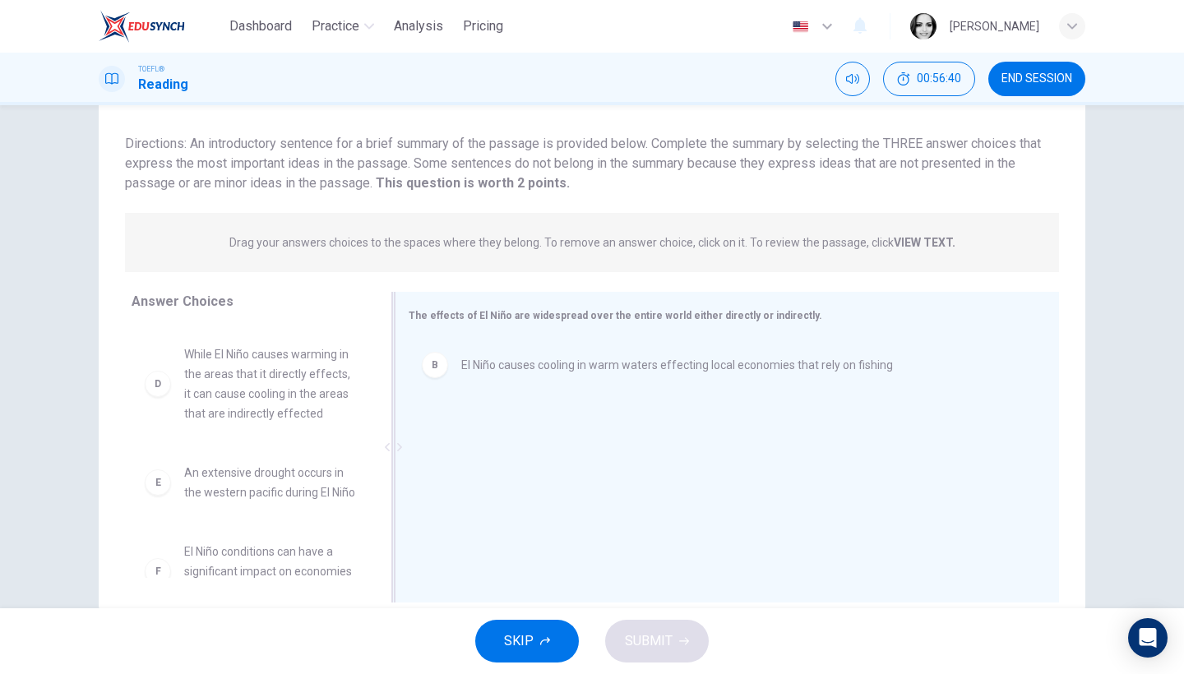
scroll to position [207, 0]
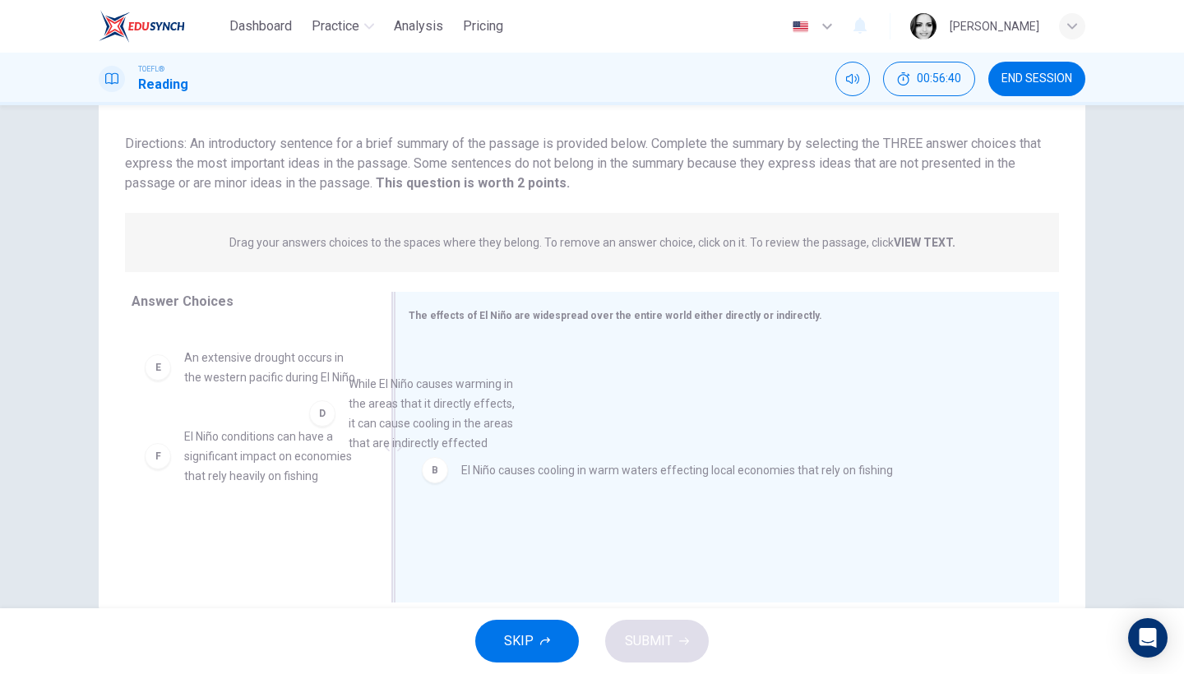
drag, startPoint x: 313, startPoint y: 406, endPoint x: 512, endPoint y: 434, distance: 201.1
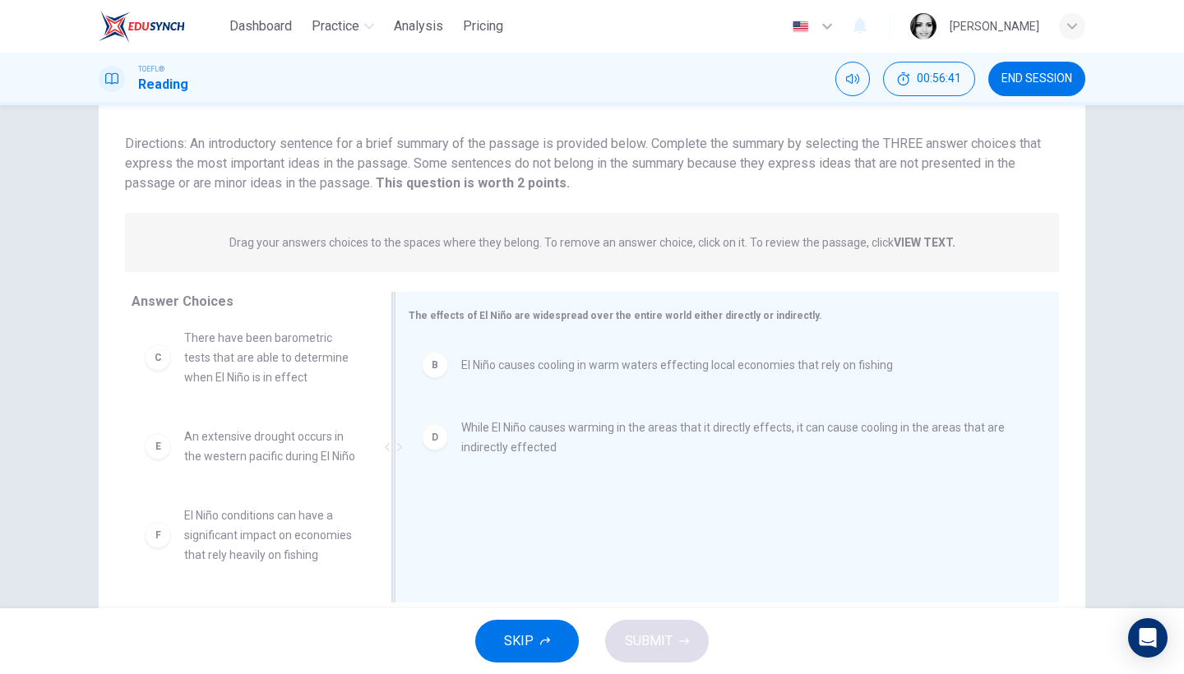
scroll to position [148, 0]
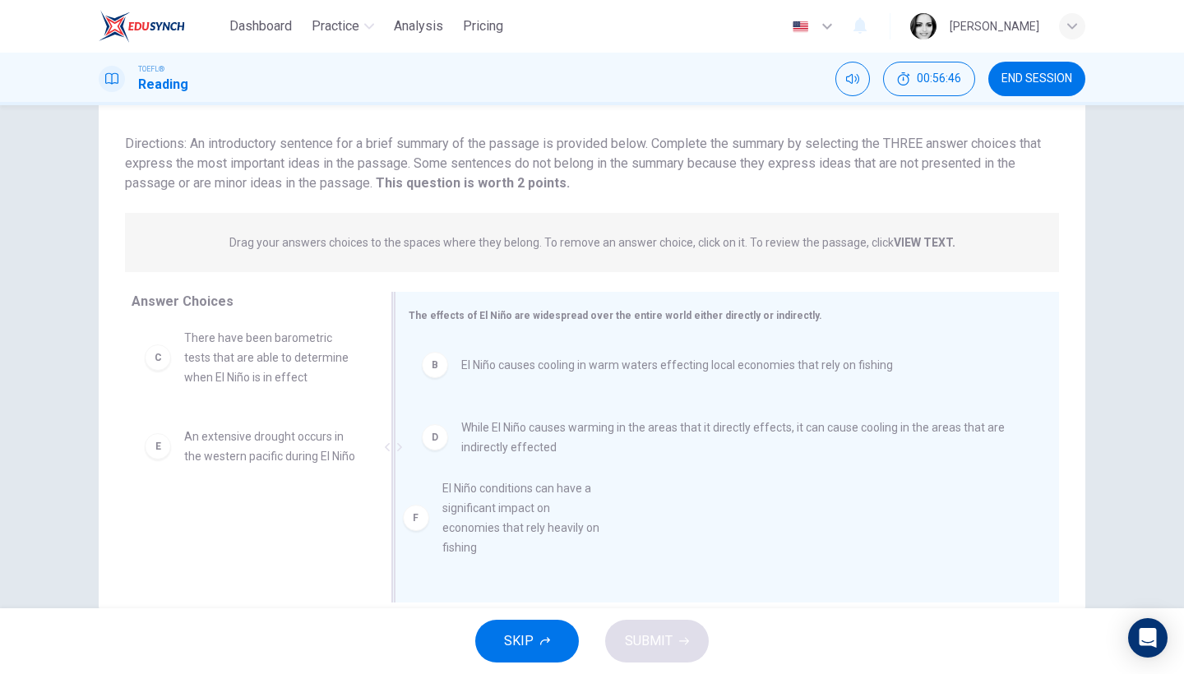
drag, startPoint x: 332, startPoint y: 543, endPoint x: 620, endPoint y: 517, distance: 289.1
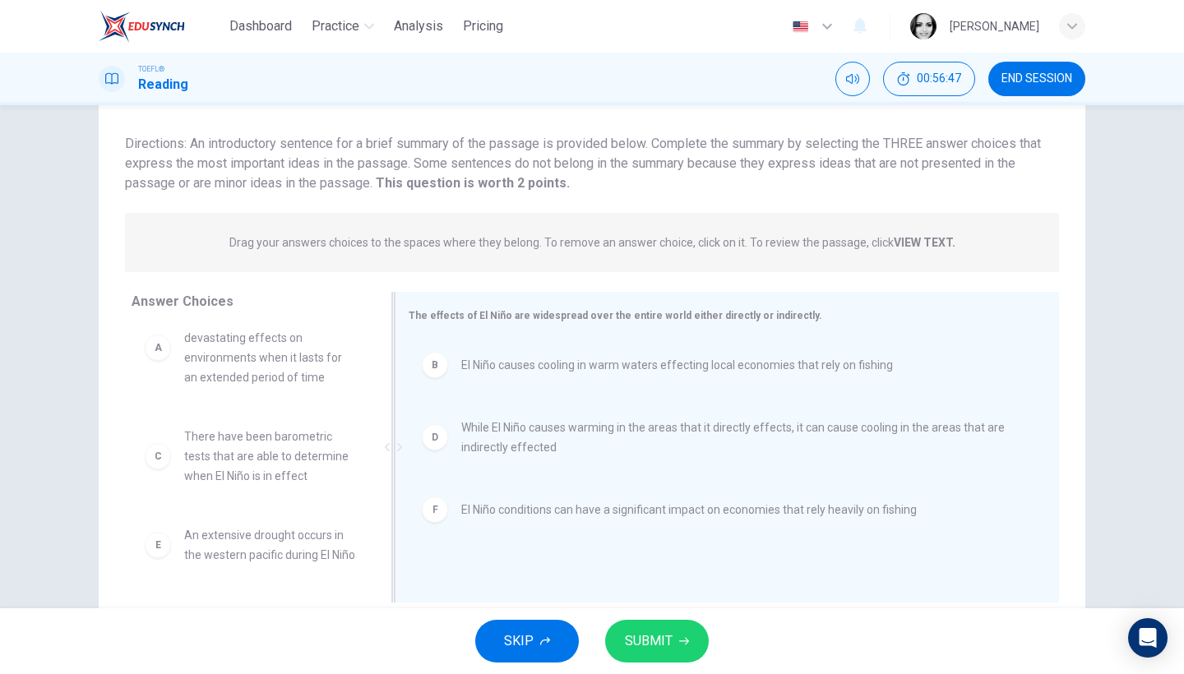
scroll to position [49, 0]
click at [679, 602] on icon "button" at bounding box center [684, 642] width 10 height 10
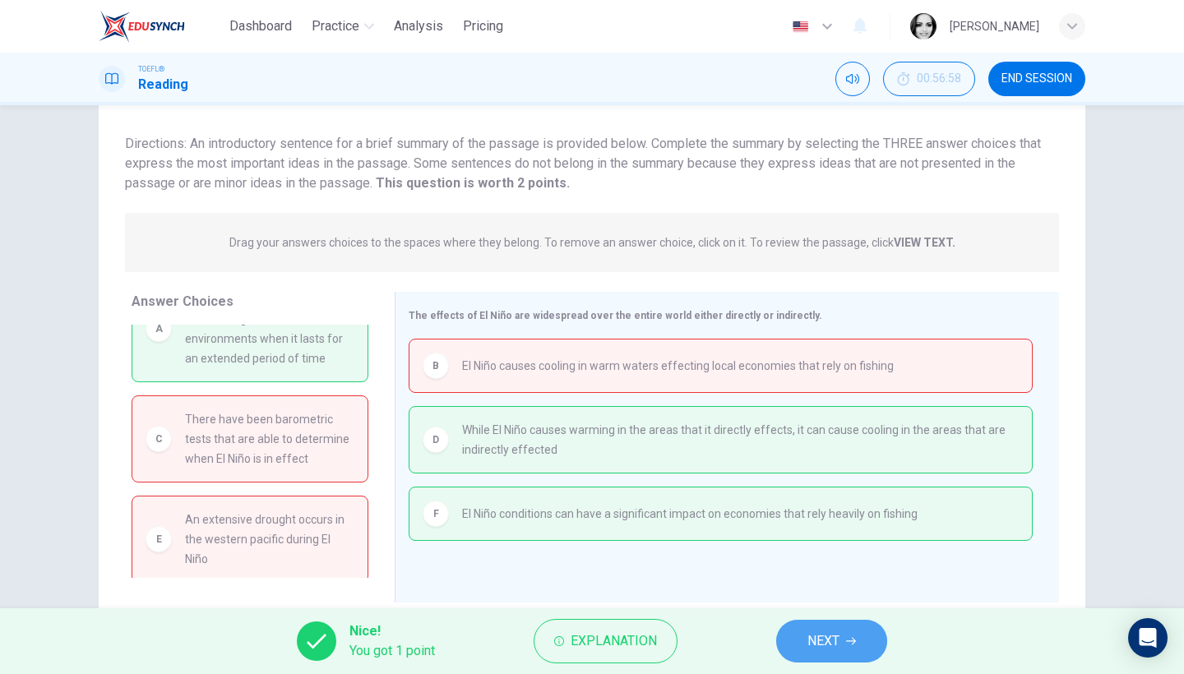
click at [837, 602] on span "NEXT" at bounding box center [824, 641] width 32 height 23
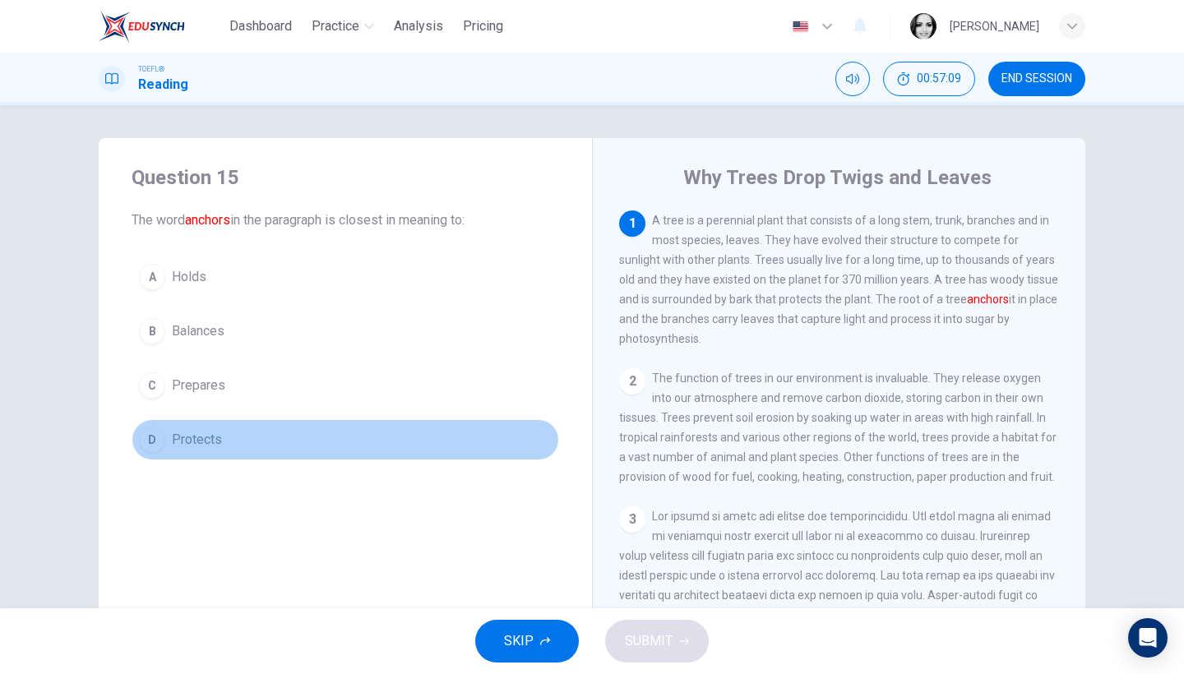
click at [206, 434] on span "Protects" at bounding box center [197, 440] width 50 height 20
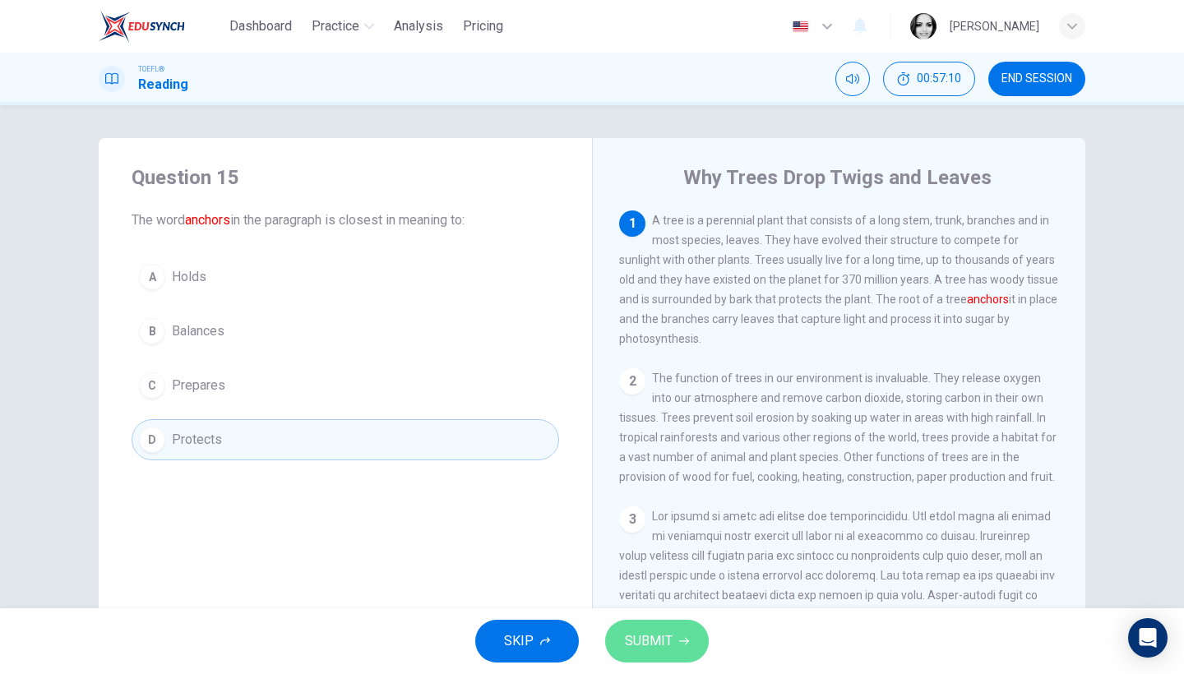
click at [647, 602] on span "SUBMIT" at bounding box center [649, 641] width 48 height 23
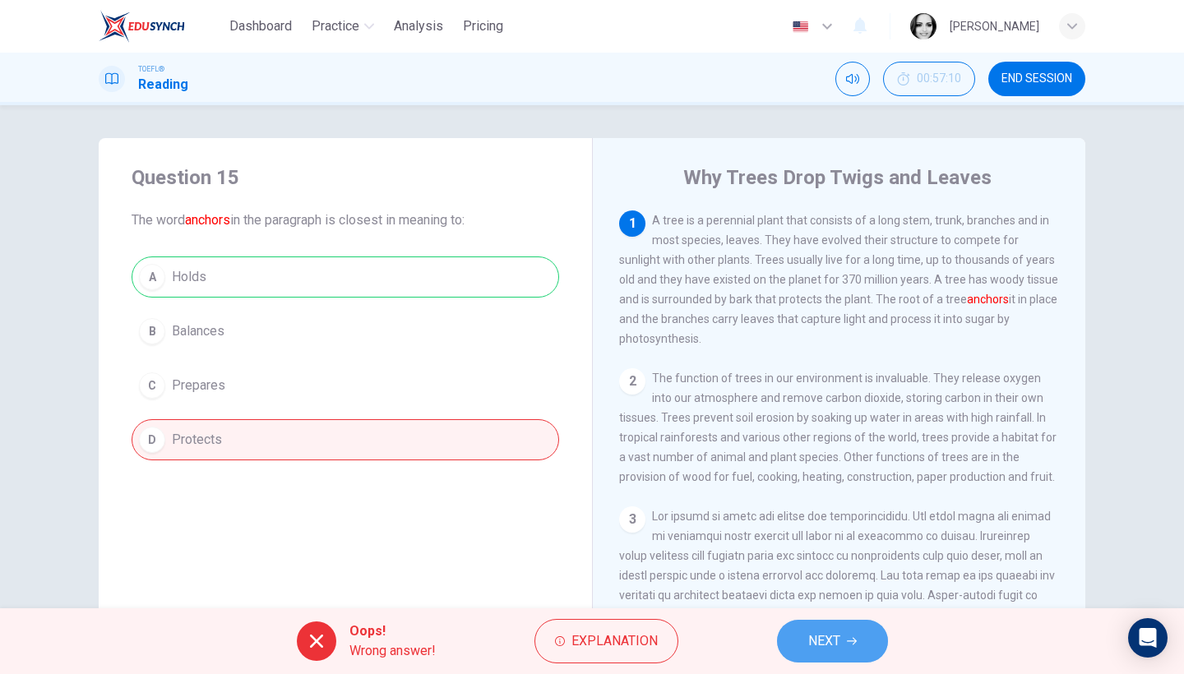
click at [828, 602] on button "NEXT" at bounding box center [832, 641] width 111 height 43
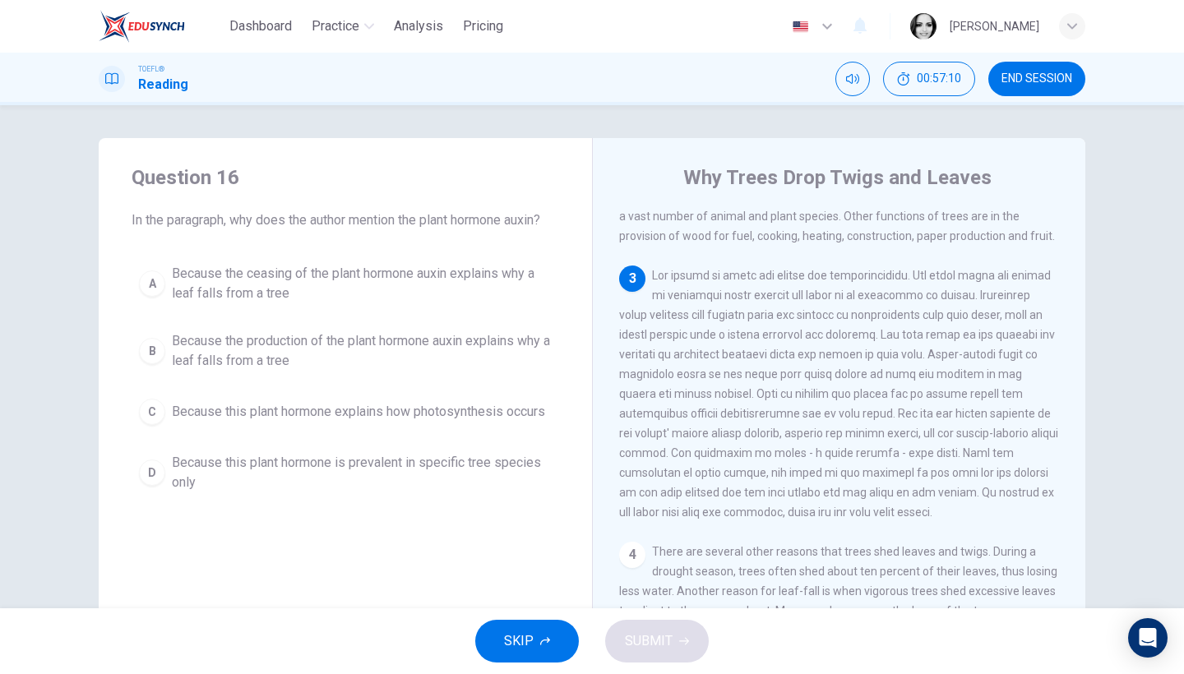
scroll to position [244, 0]
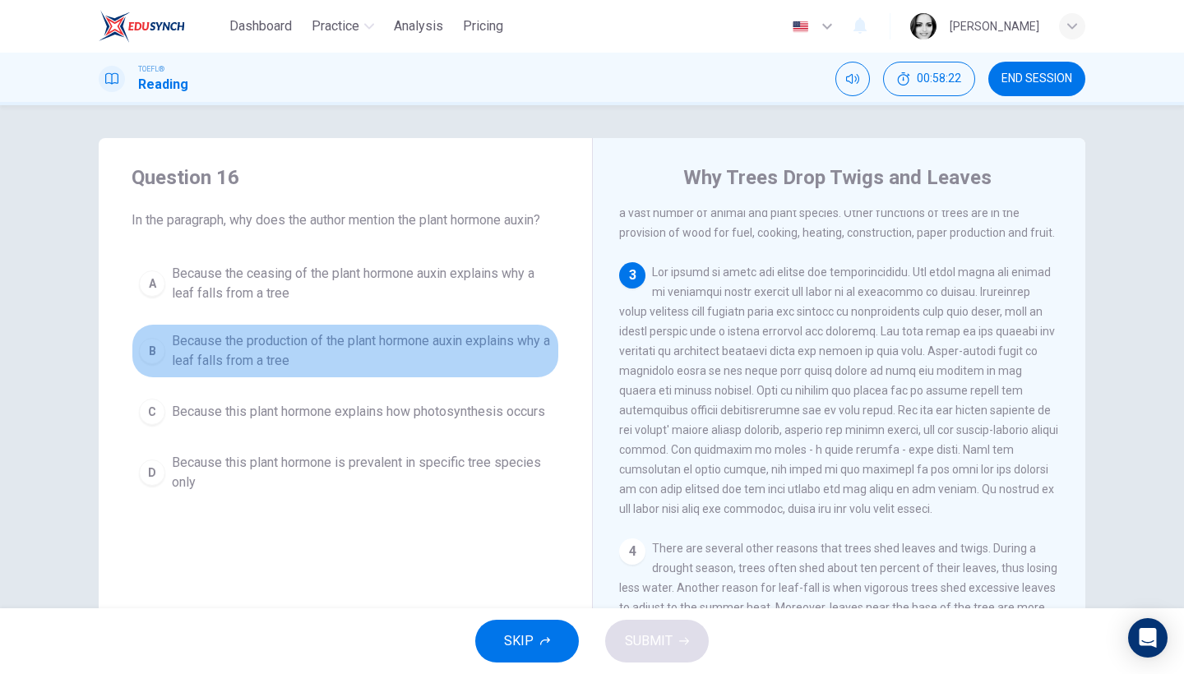
click at [438, 352] on span "Because the production of the plant hormone auxin explains why a leaf falls fro…" at bounding box center [362, 350] width 380 height 39
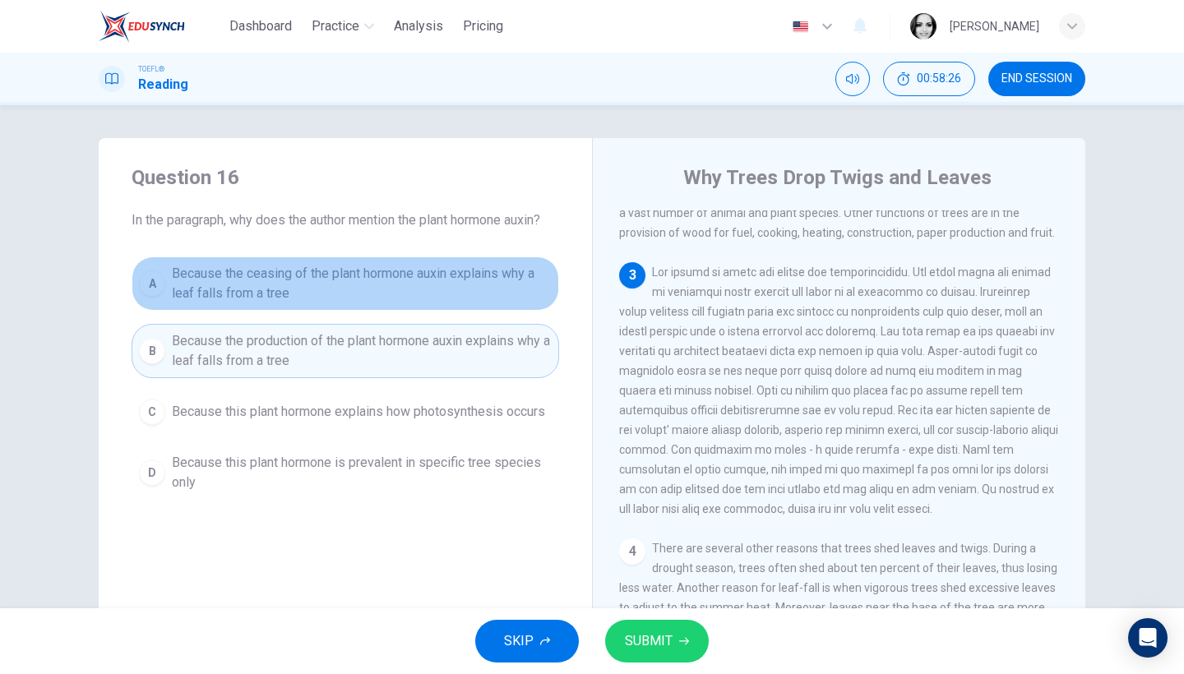
click at [438, 285] on span "Because the ceasing of the plant hormone auxin explains why a leaf falls from a…" at bounding box center [362, 283] width 380 height 39
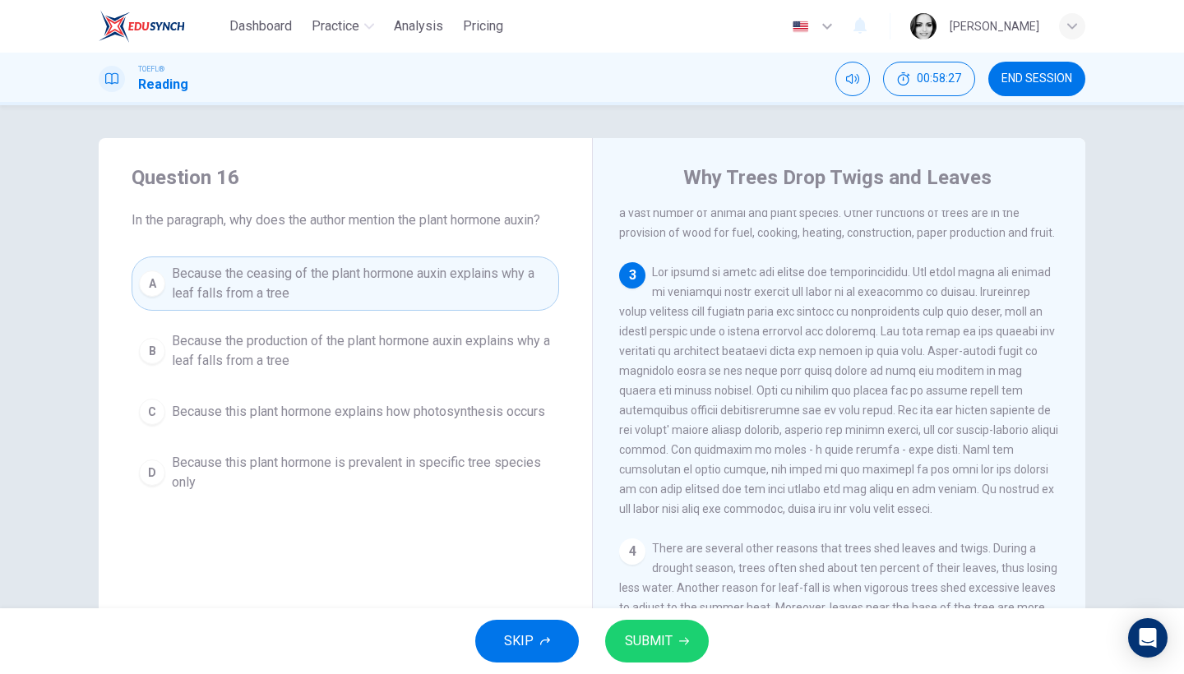
click at [680, 602] on icon "button" at bounding box center [684, 642] width 10 height 10
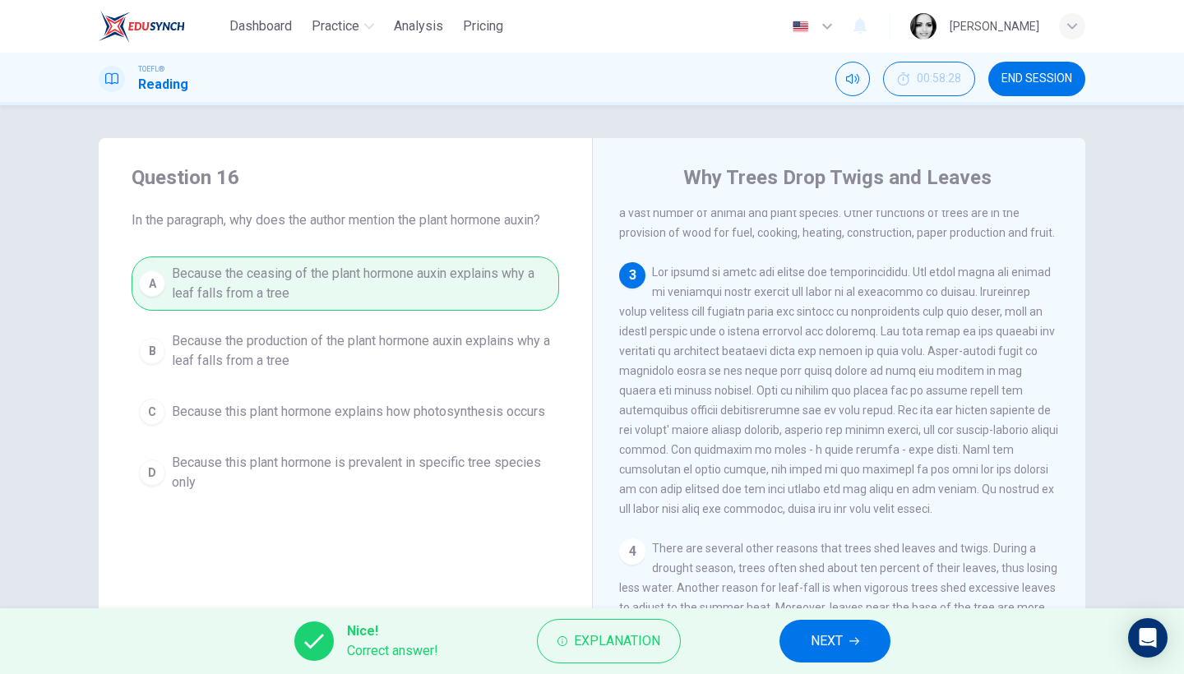
click at [1015, 76] on span "END SESSION" at bounding box center [1037, 78] width 71 height 13
